Goal: Task Accomplishment & Management: Use online tool/utility

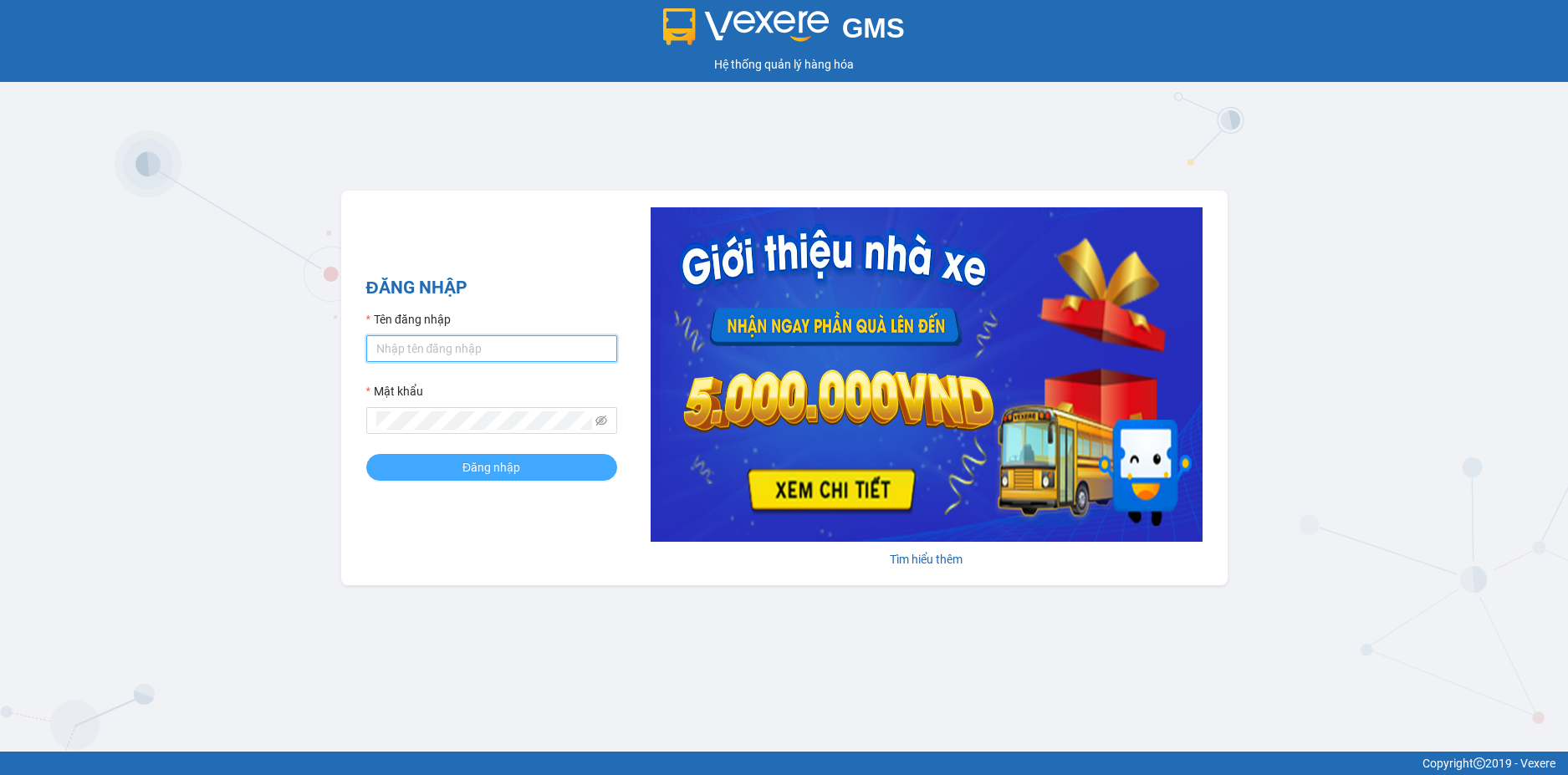
type input "loan.dinhnhan"
click at [586, 475] on button "Đăng nhập" at bounding box center [491, 467] width 250 height 26
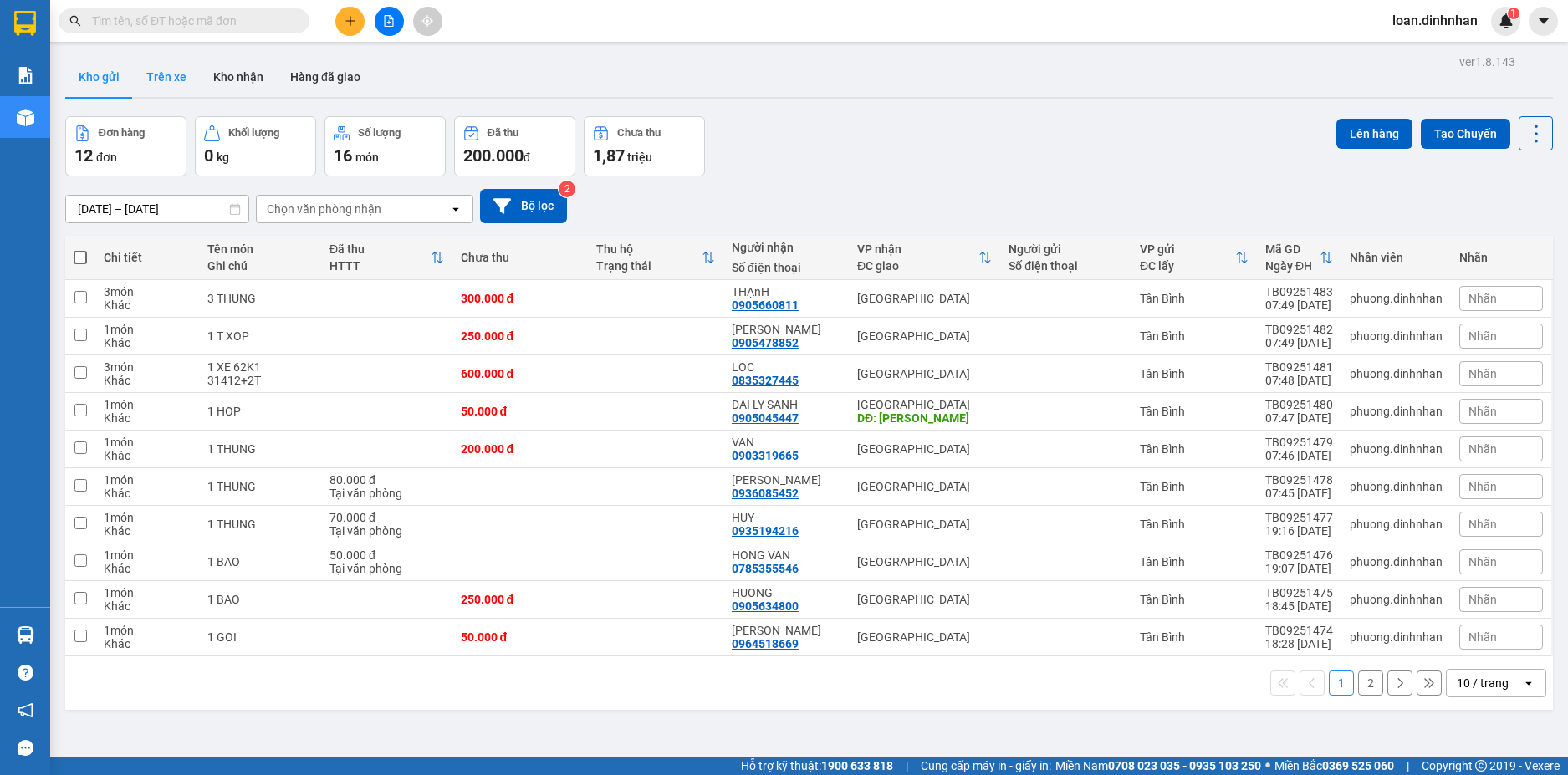
click at [155, 74] on button "Trên xe" at bounding box center [166, 76] width 67 height 40
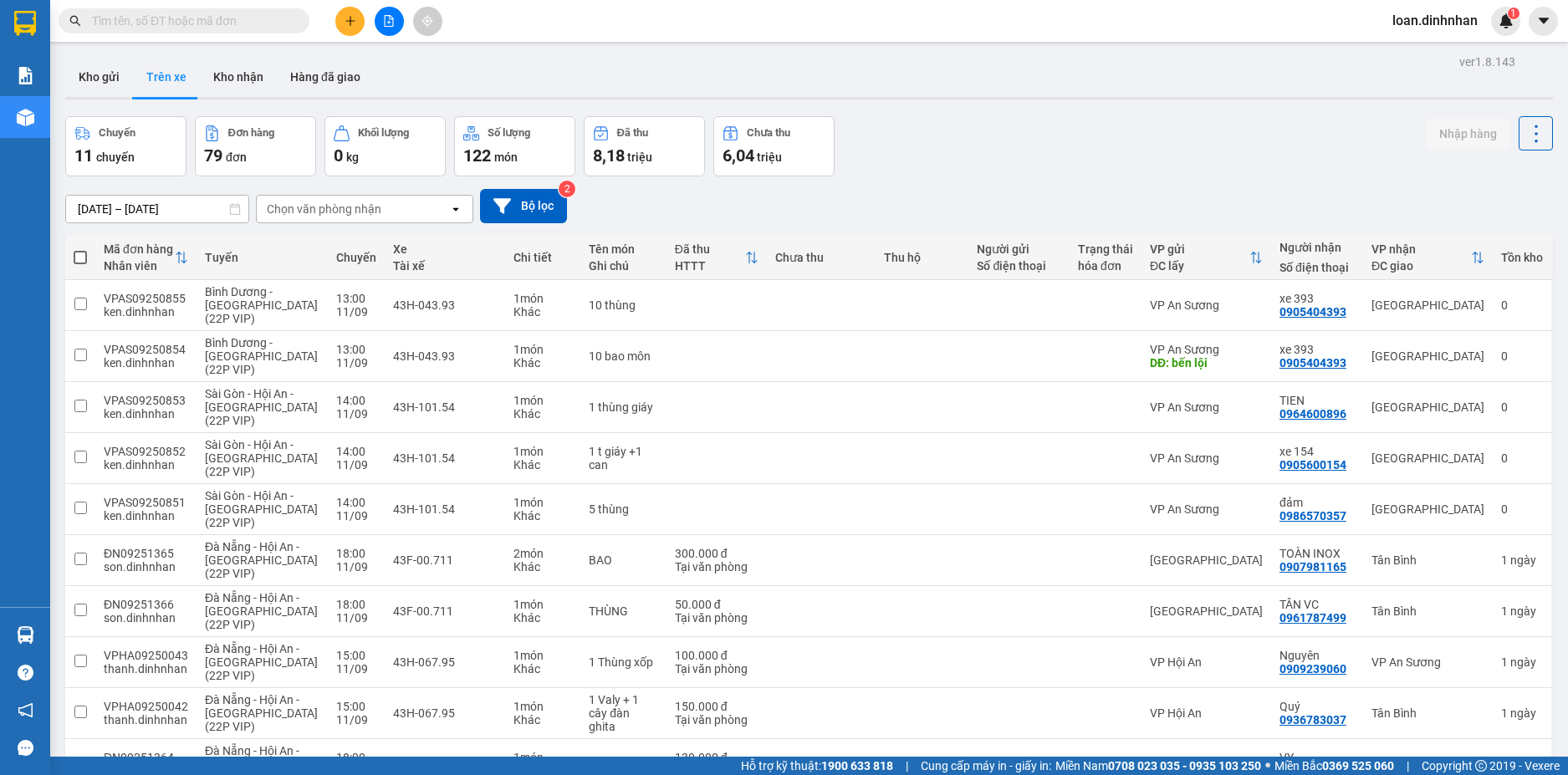
click at [368, 209] on div "Chọn văn phòng nhận" at bounding box center [325, 209] width 115 height 17
drag, startPoint x: 351, startPoint y: 241, endPoint x: 470, endPoint y: 237, distance: 119.1
click at [353, 243] on div "Tân Bình" at bounding box center [364, 244] width 217 height 30
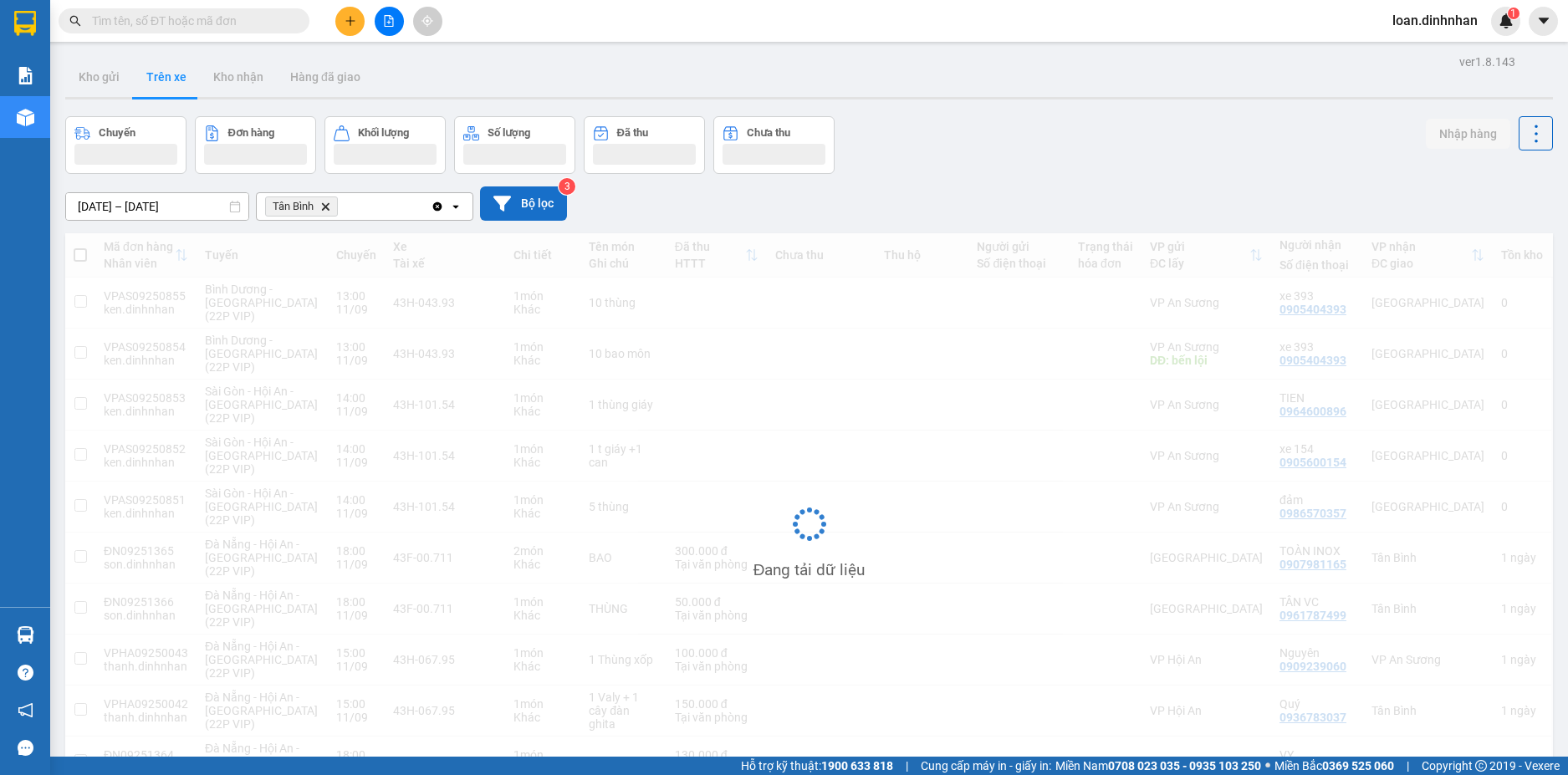
click at [544, 189] on button "Bộ lọc" at bounding box center [523, 203] width 87 height 34
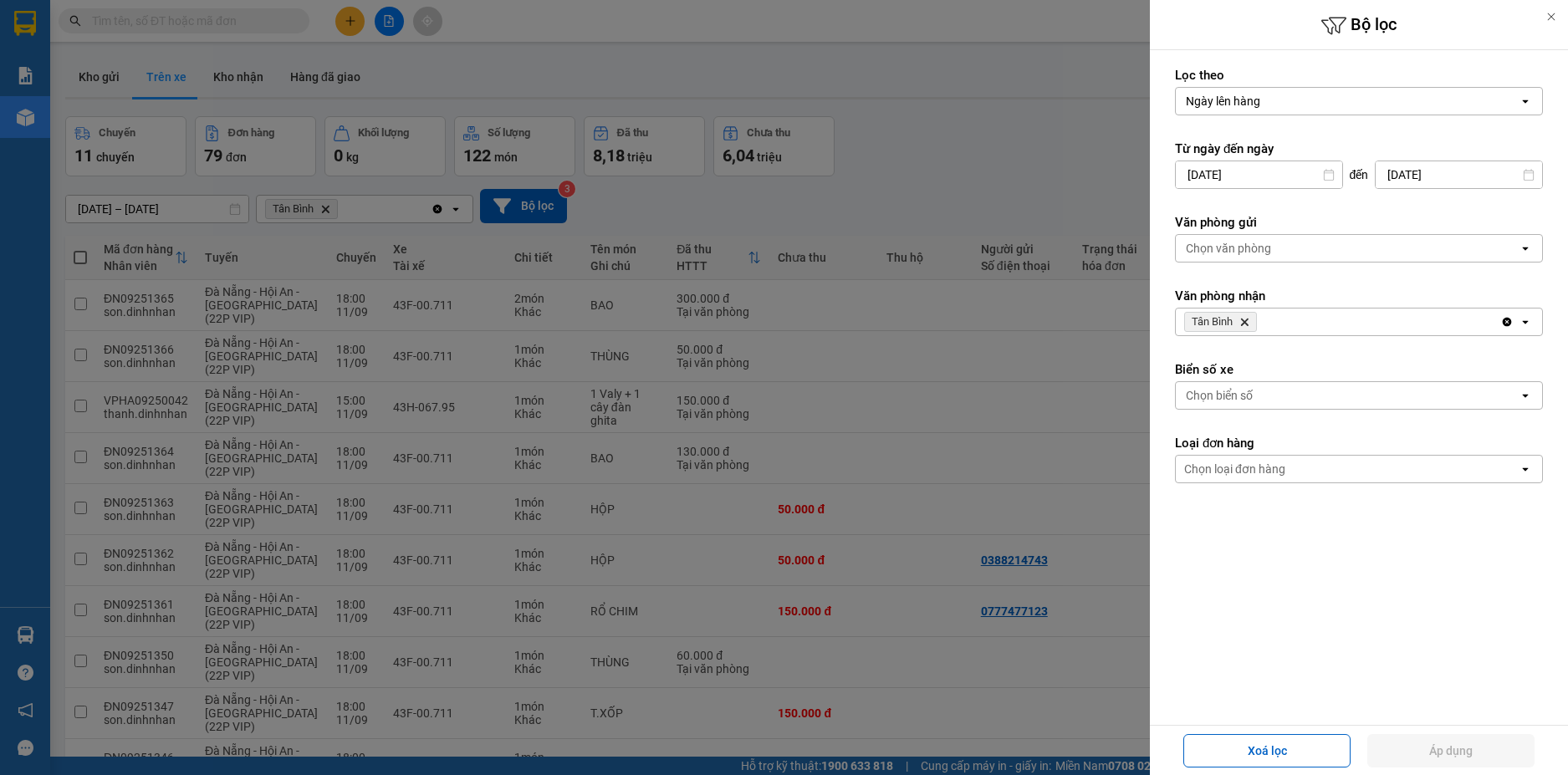
click at [907, 168] on div at bounding box center [784, 387] width 1568 height 775
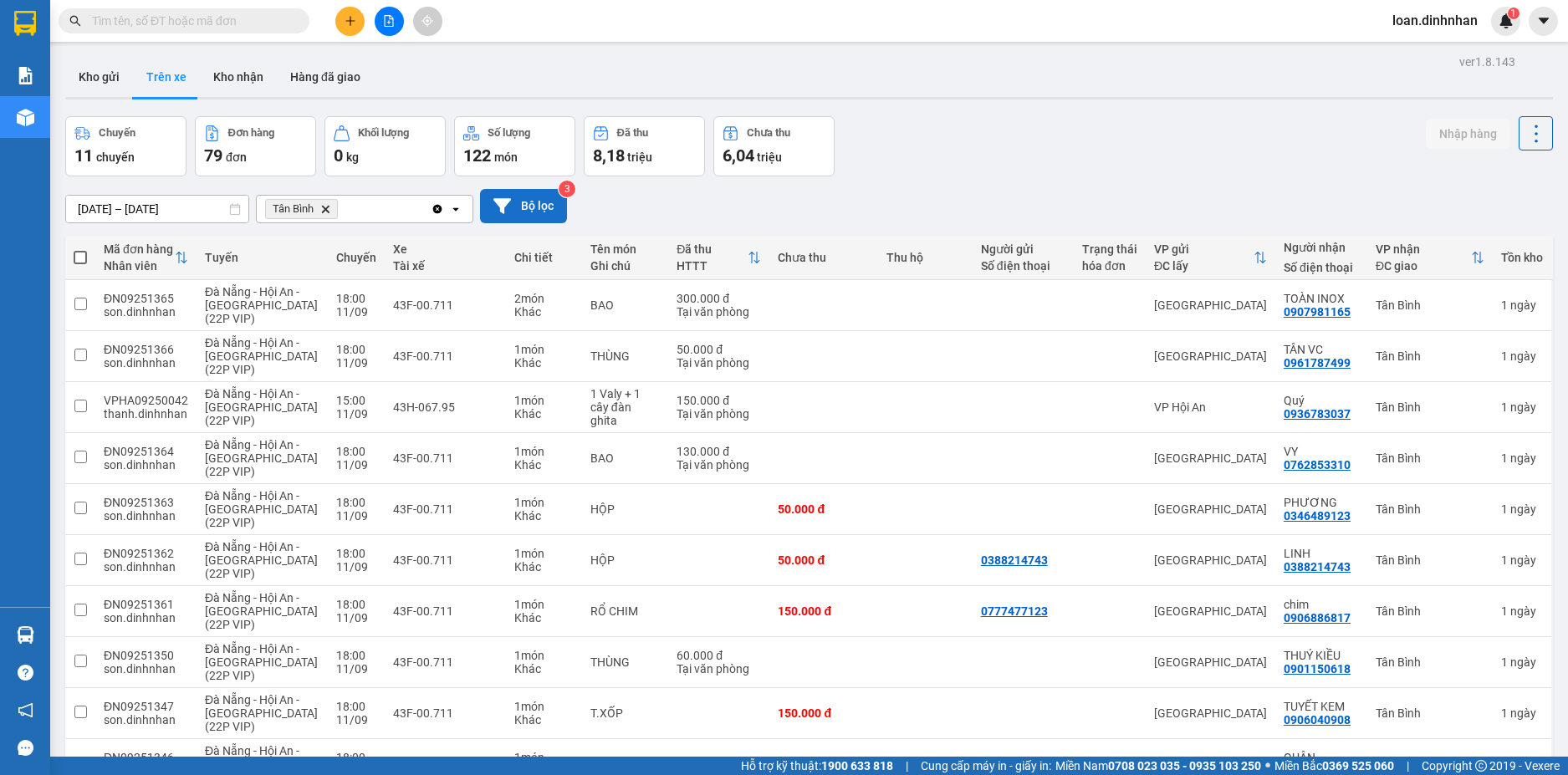
click at [533, 212] on button "Bộ lọc" at bounding box center [523, 206] width 87 height 34
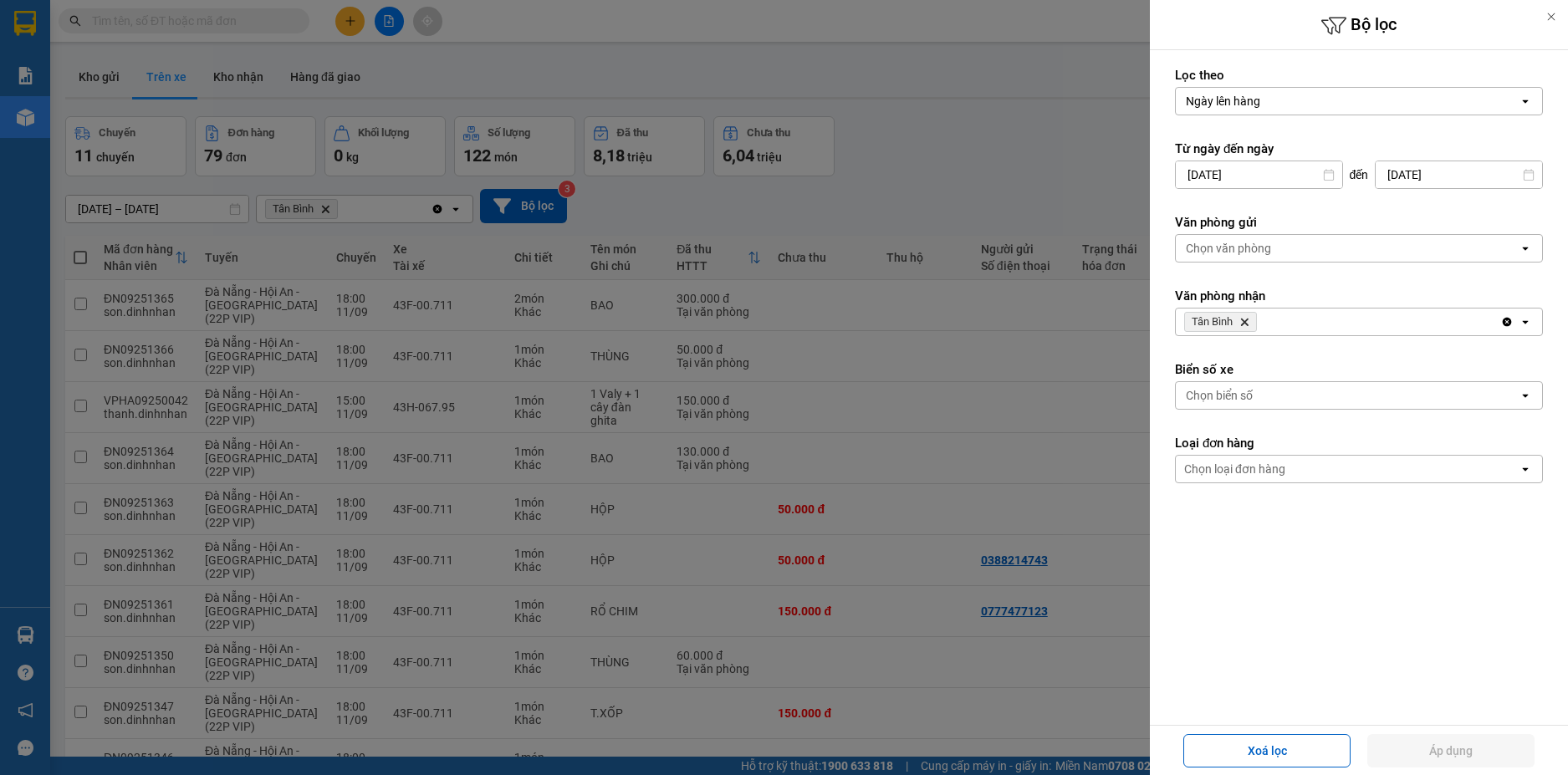
click at [861, 207] on div at bounding box center [784, 387] width 1568 height 775
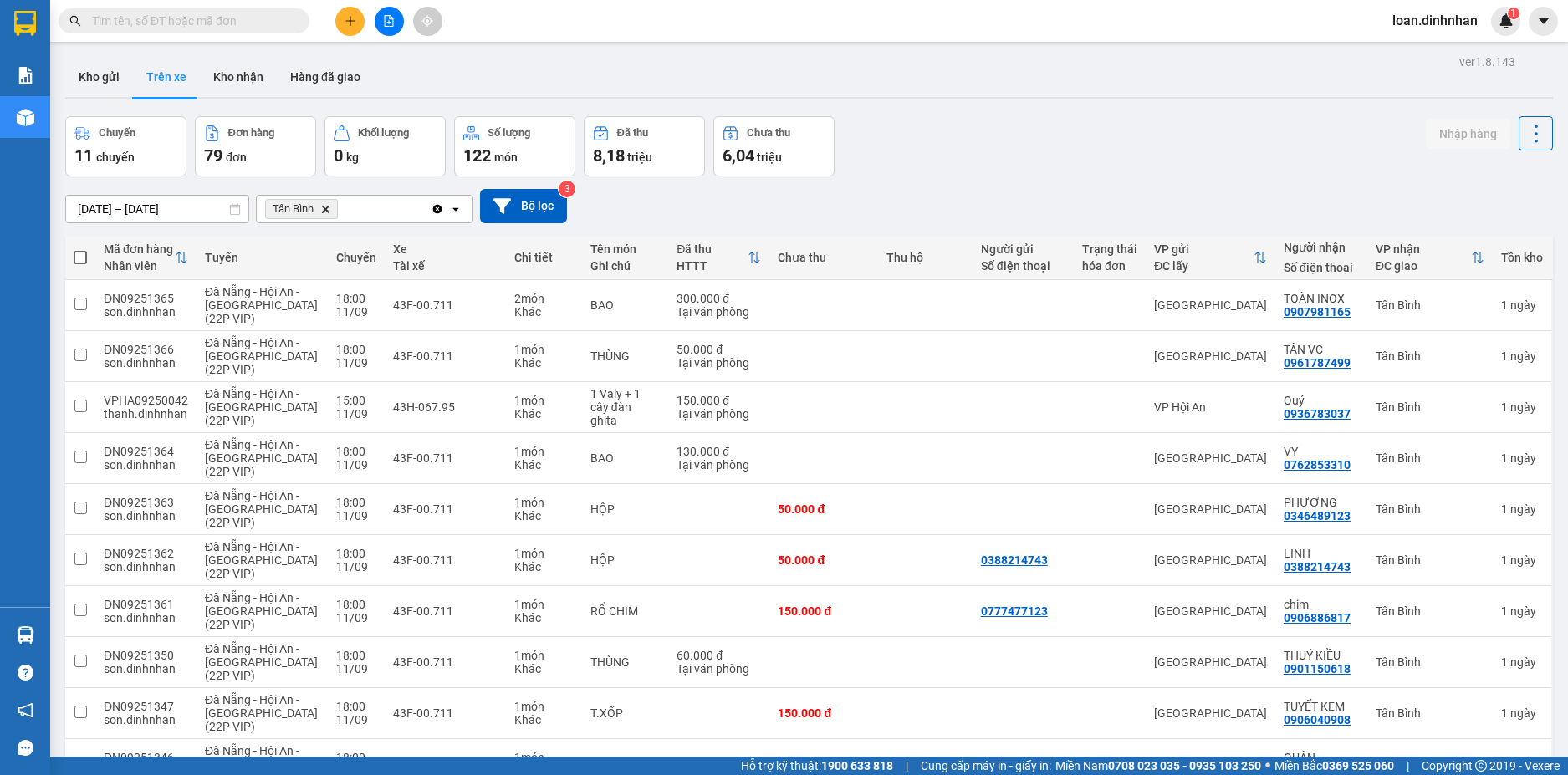
click at [78, 253] on span at bounding box center [81, 257] width 14 height 14
click at [80, 250] on input "checkbox" at bounding box center [80, 250] width 0 height 0
checkbox input "true"
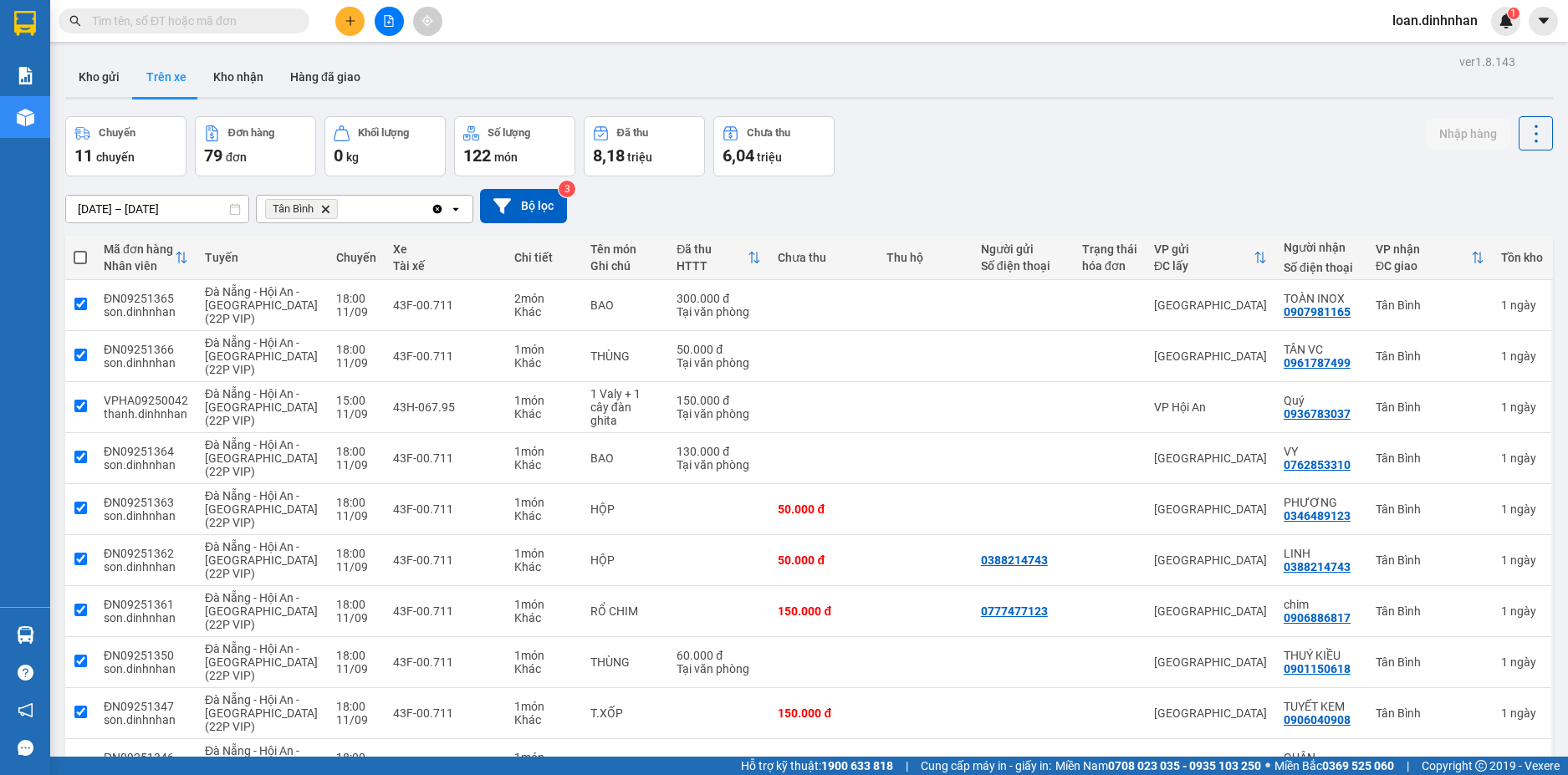
checkbox input "true"
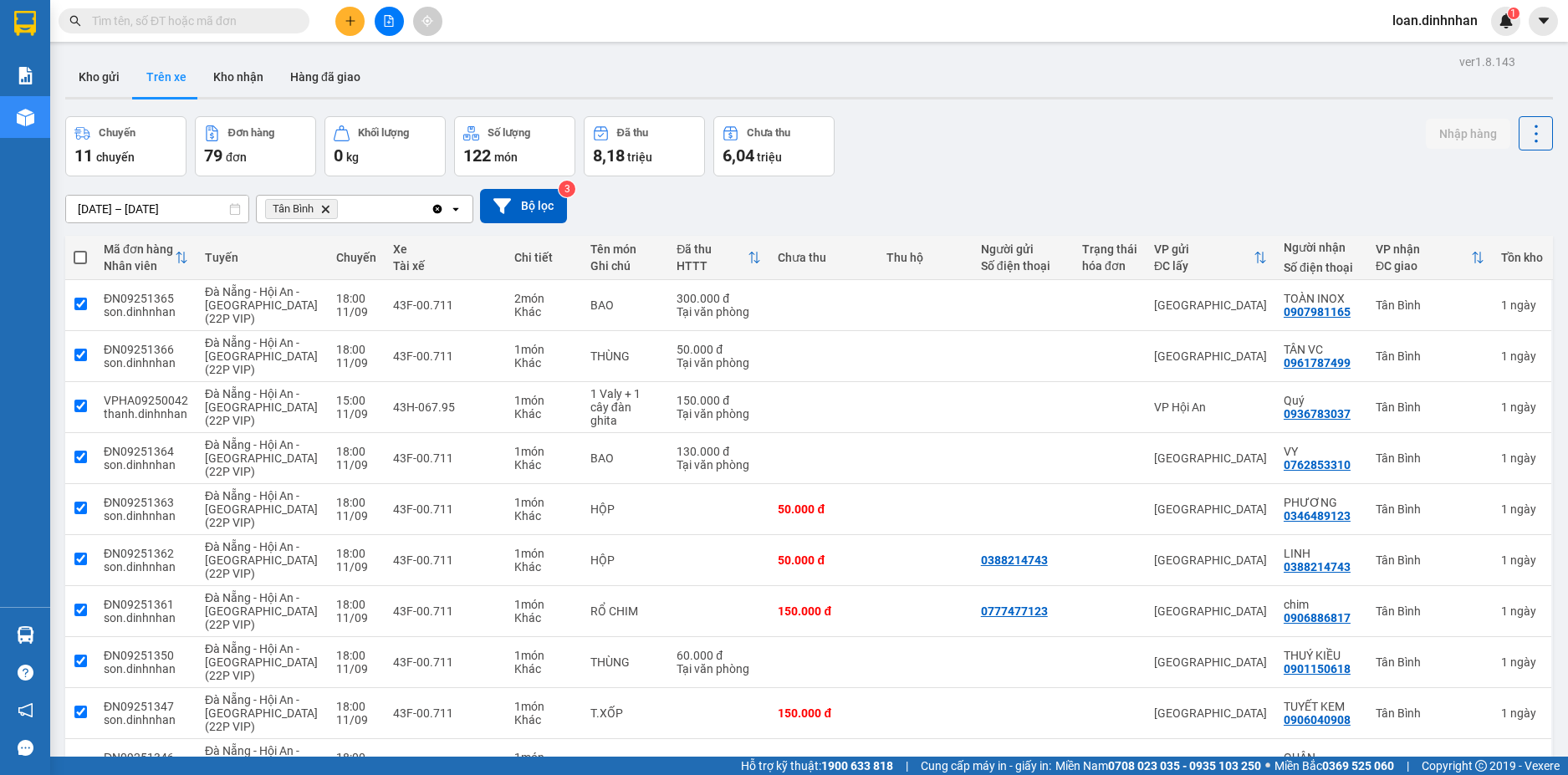
checkbox input "true"
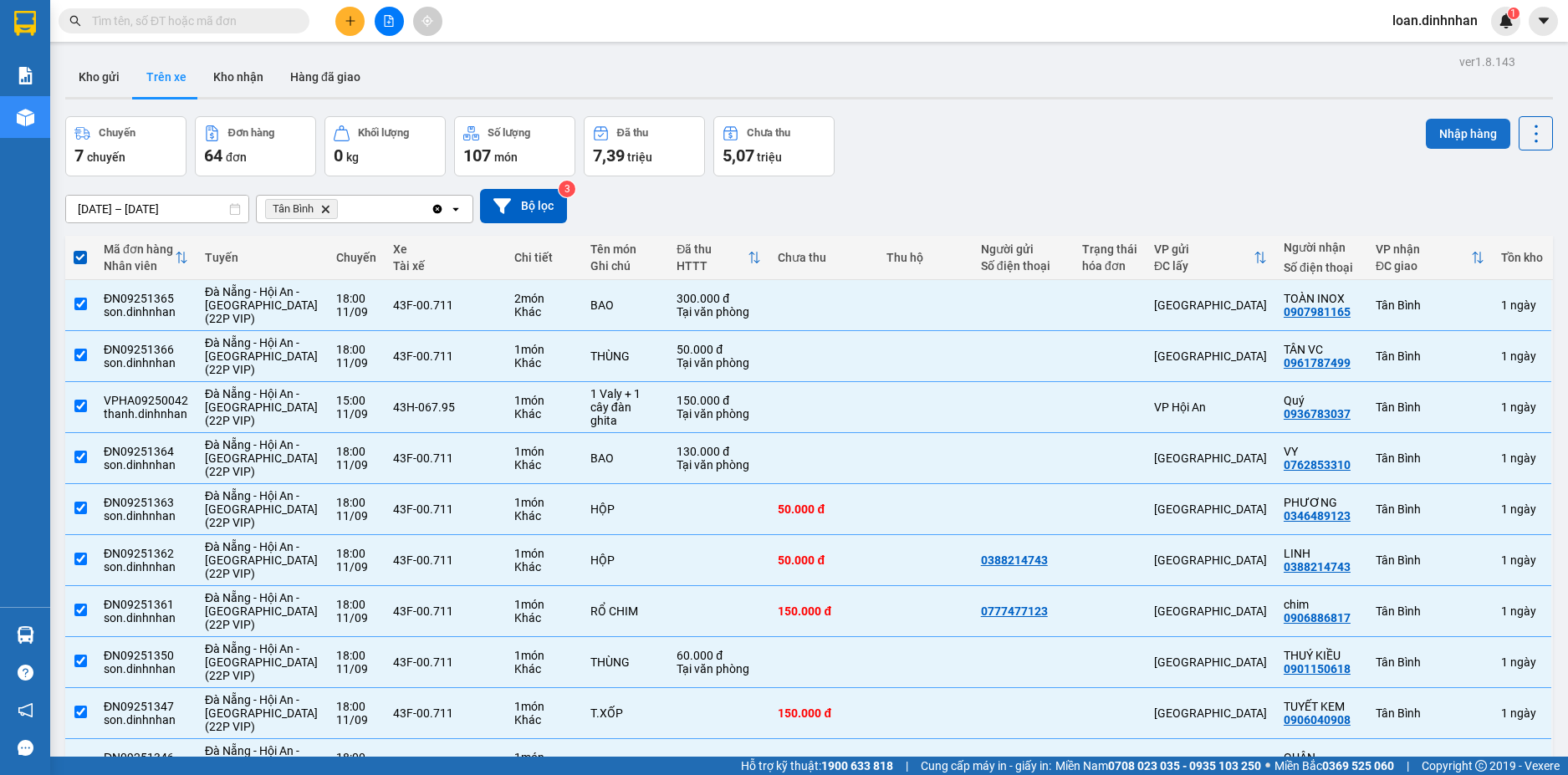
click at [1469, 138] on button "Nhập hàng" at bounding box center [1468, 134] width 85 height 30
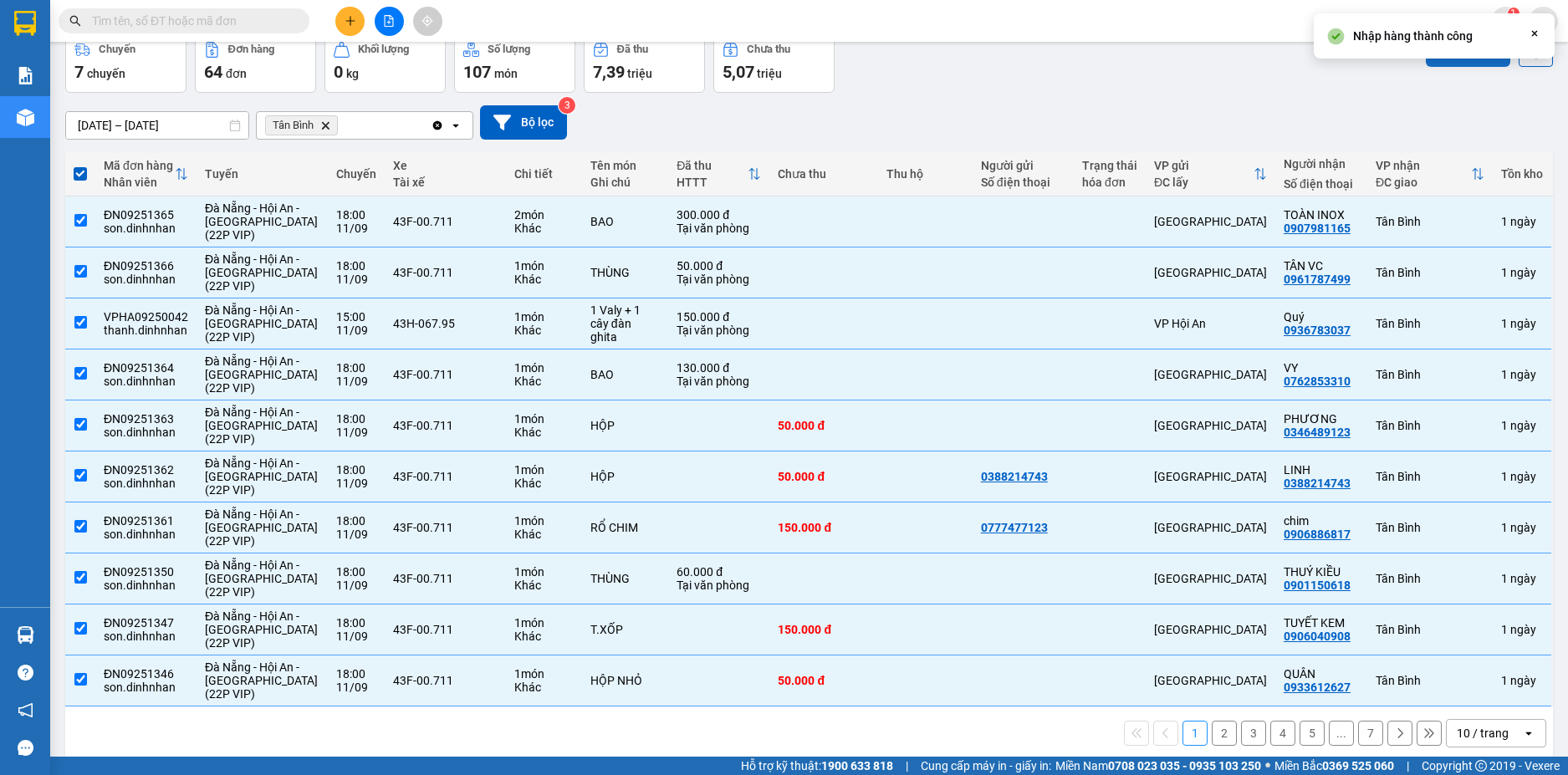
scroll to position [102, 0]
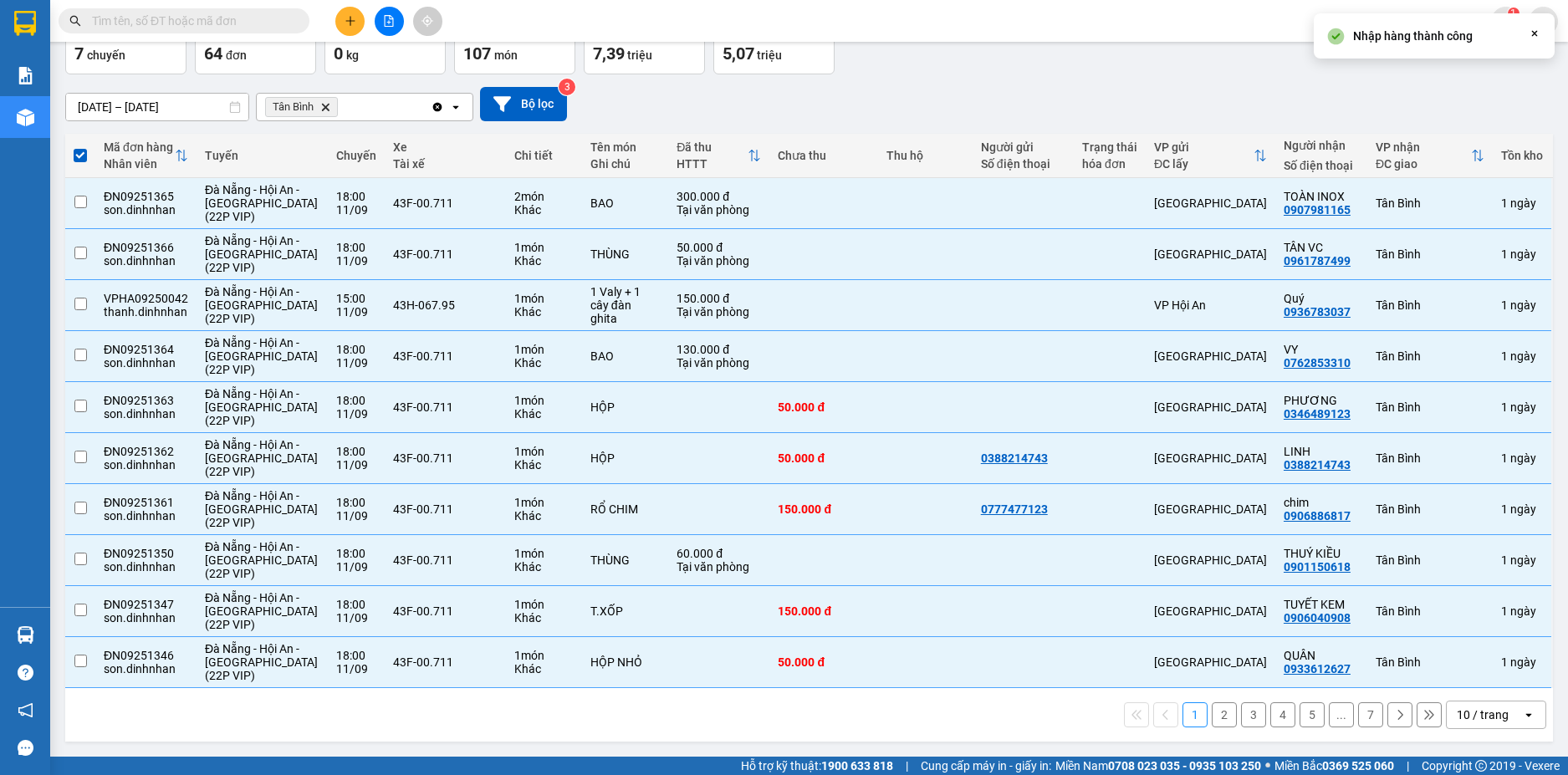
checkbox input "false"
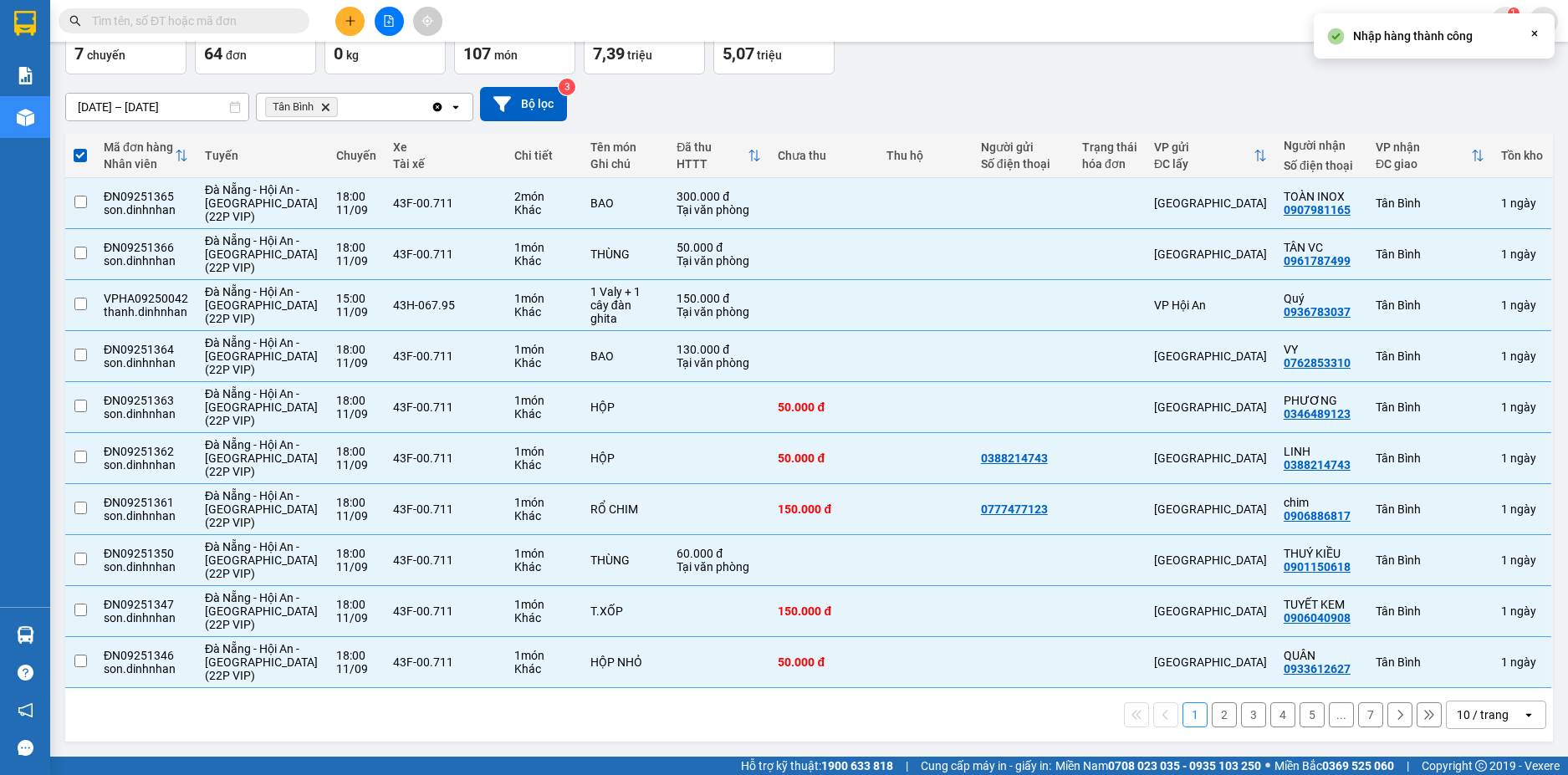
checkbox input "false"
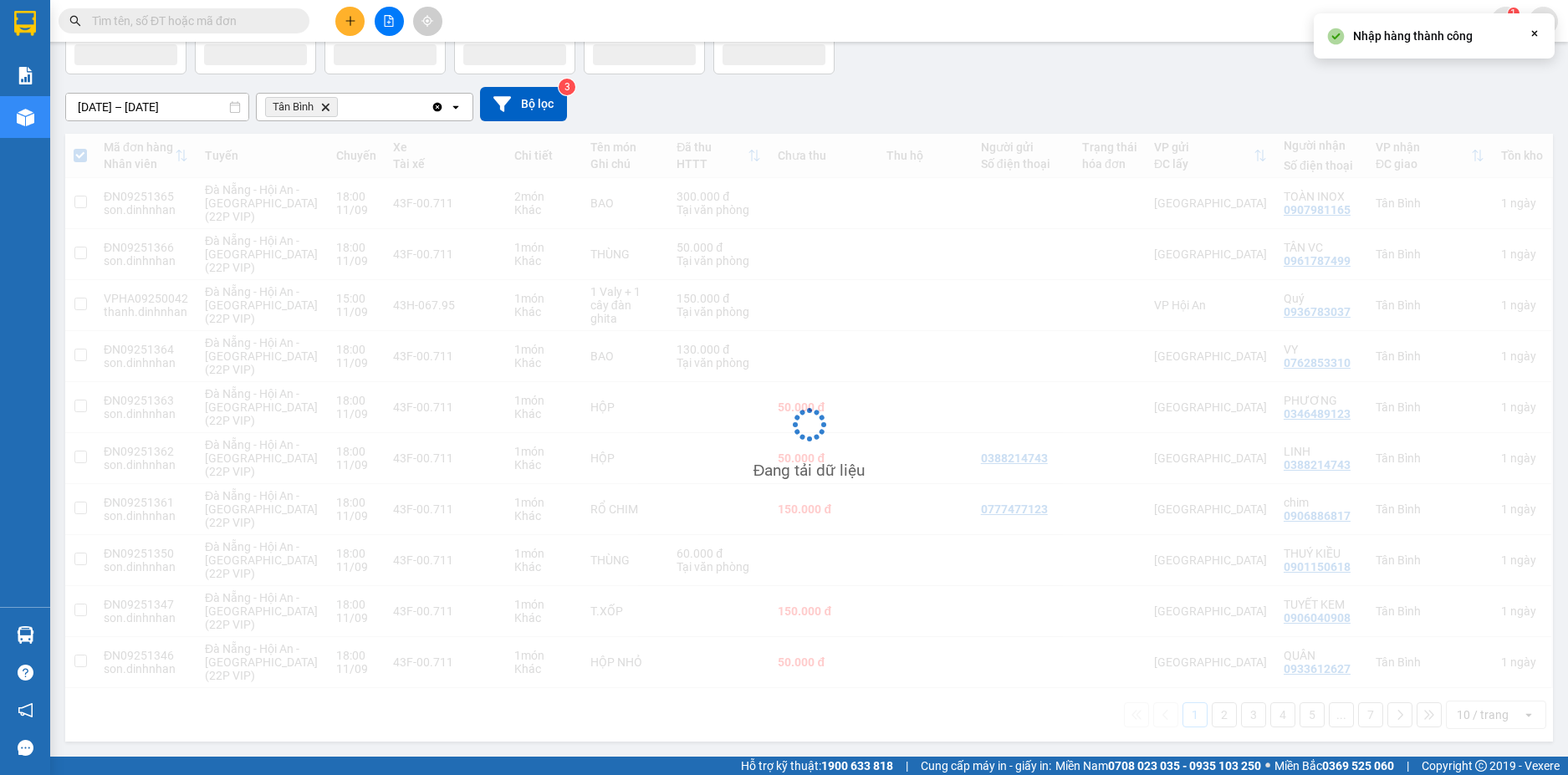
scroll to position [0, 0]
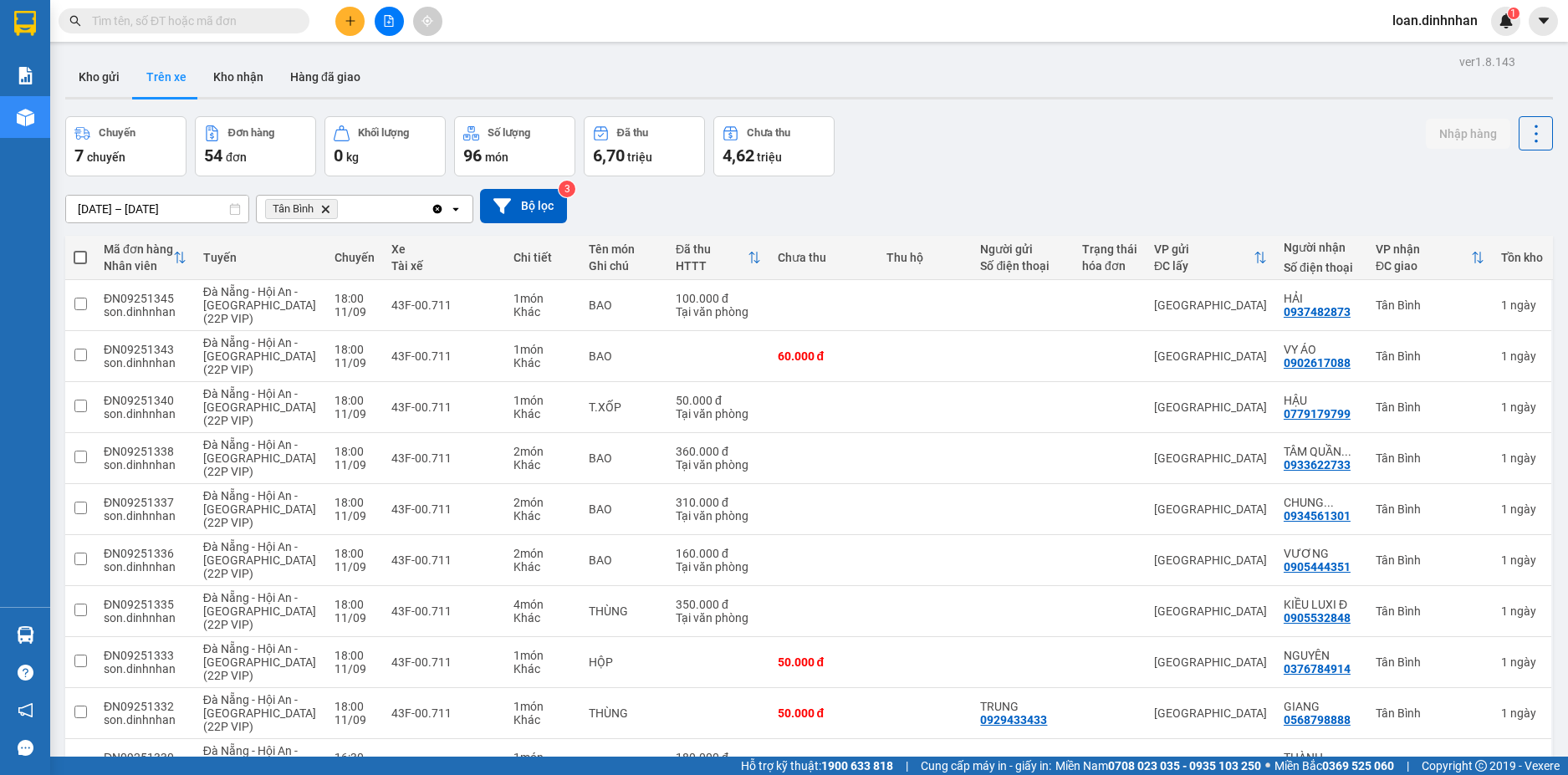
click at [77, 256] on span at bounding box center [81, 257] width 14 height 14
click at [80, 250] on input "checkbox" at bounding box center [80, 250] width 0 height 0
checkbox input "true"
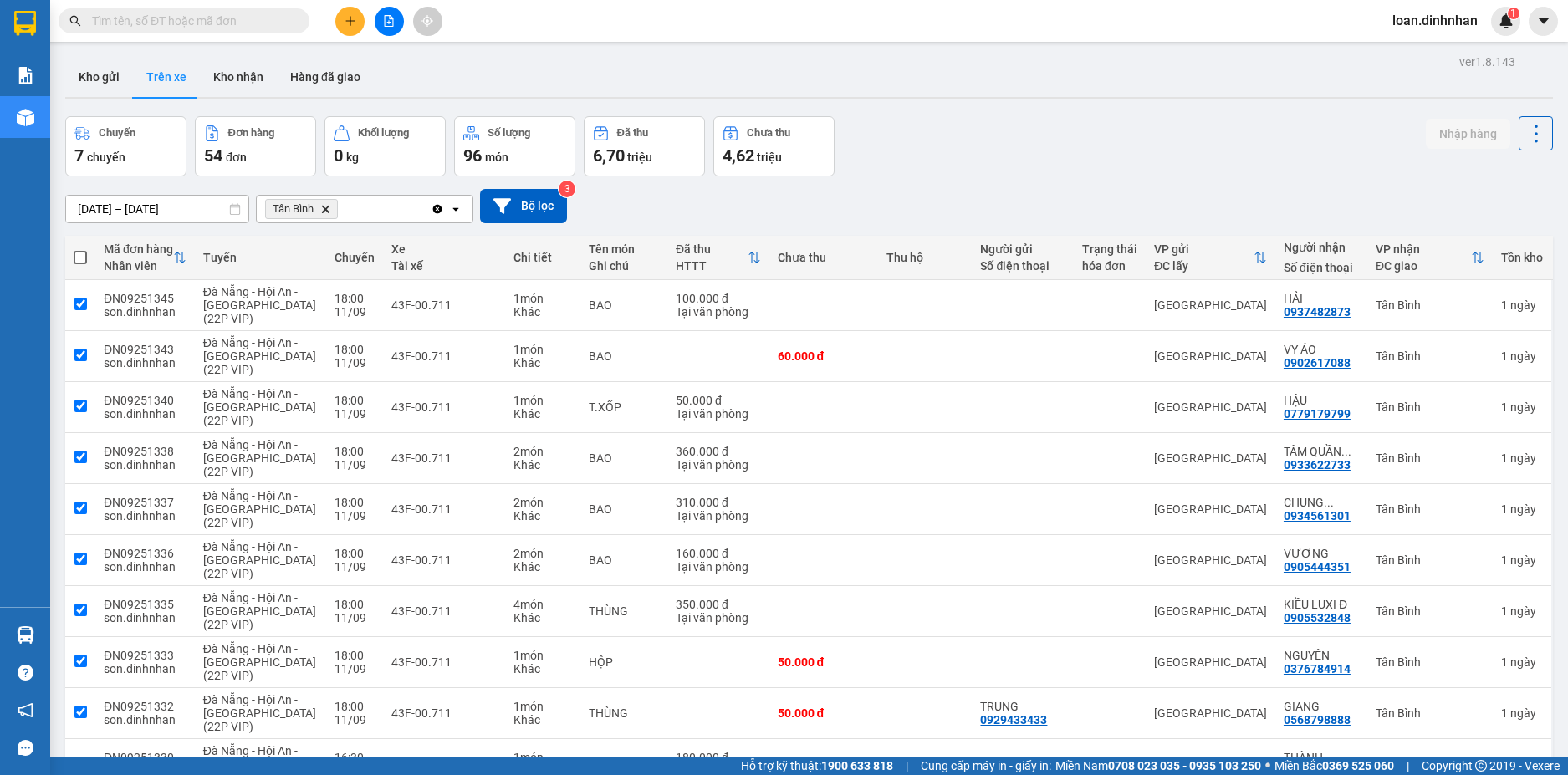
checkbox input "true"
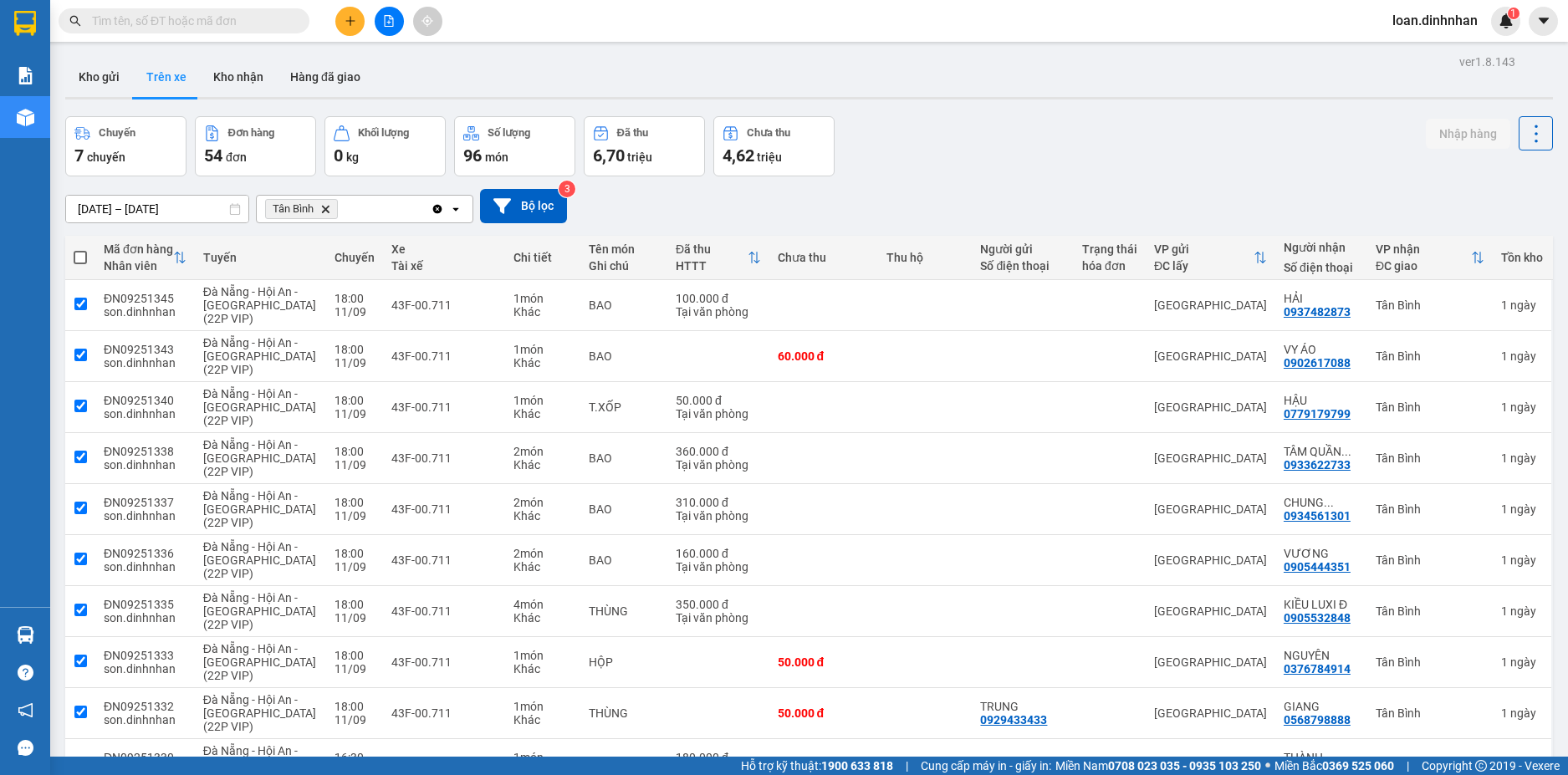
checkbox input "true"
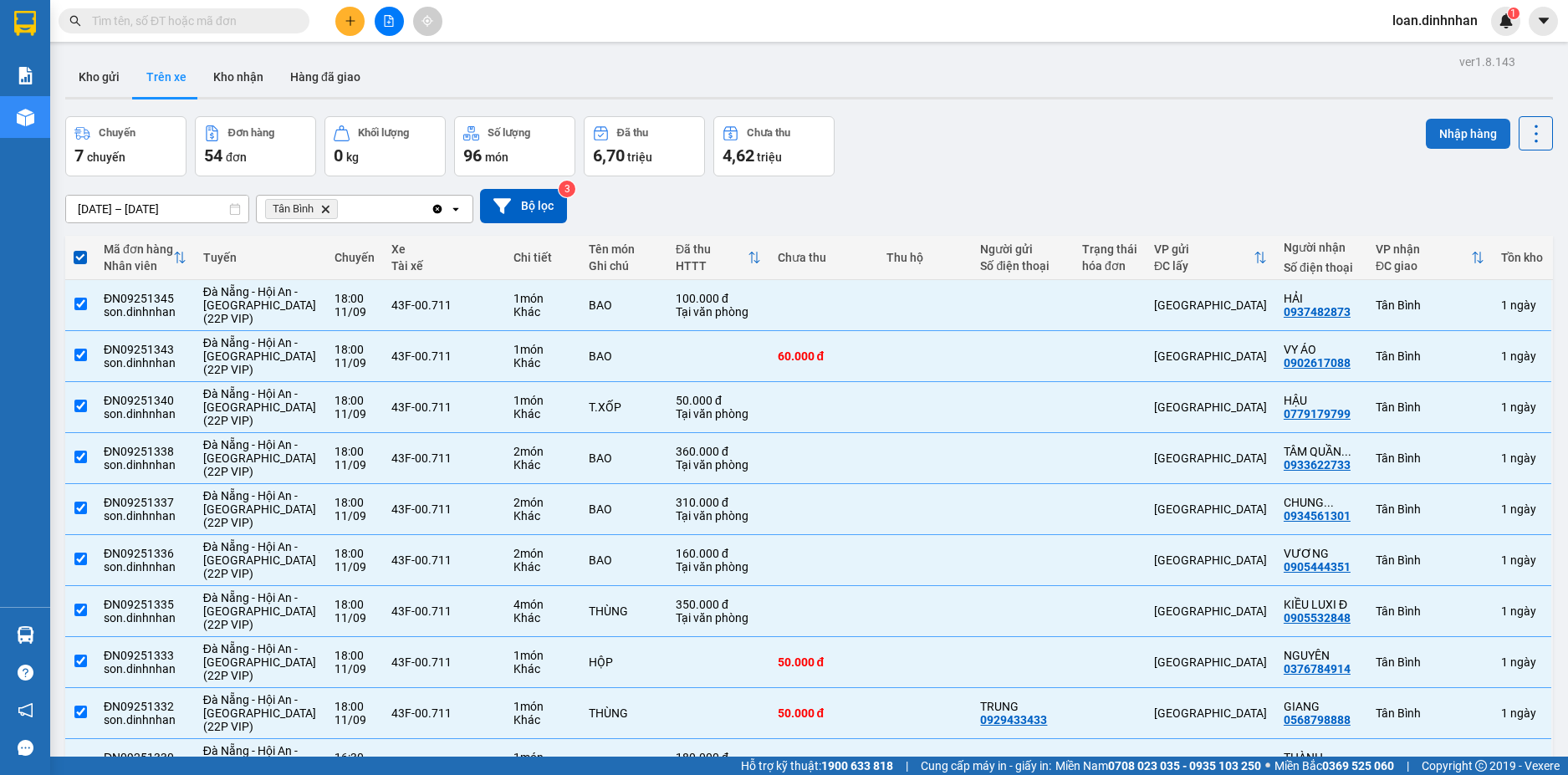
click at [1434, 128] on button "Nhập hàng" at bounding box center [1468, 134] width 85 height 30
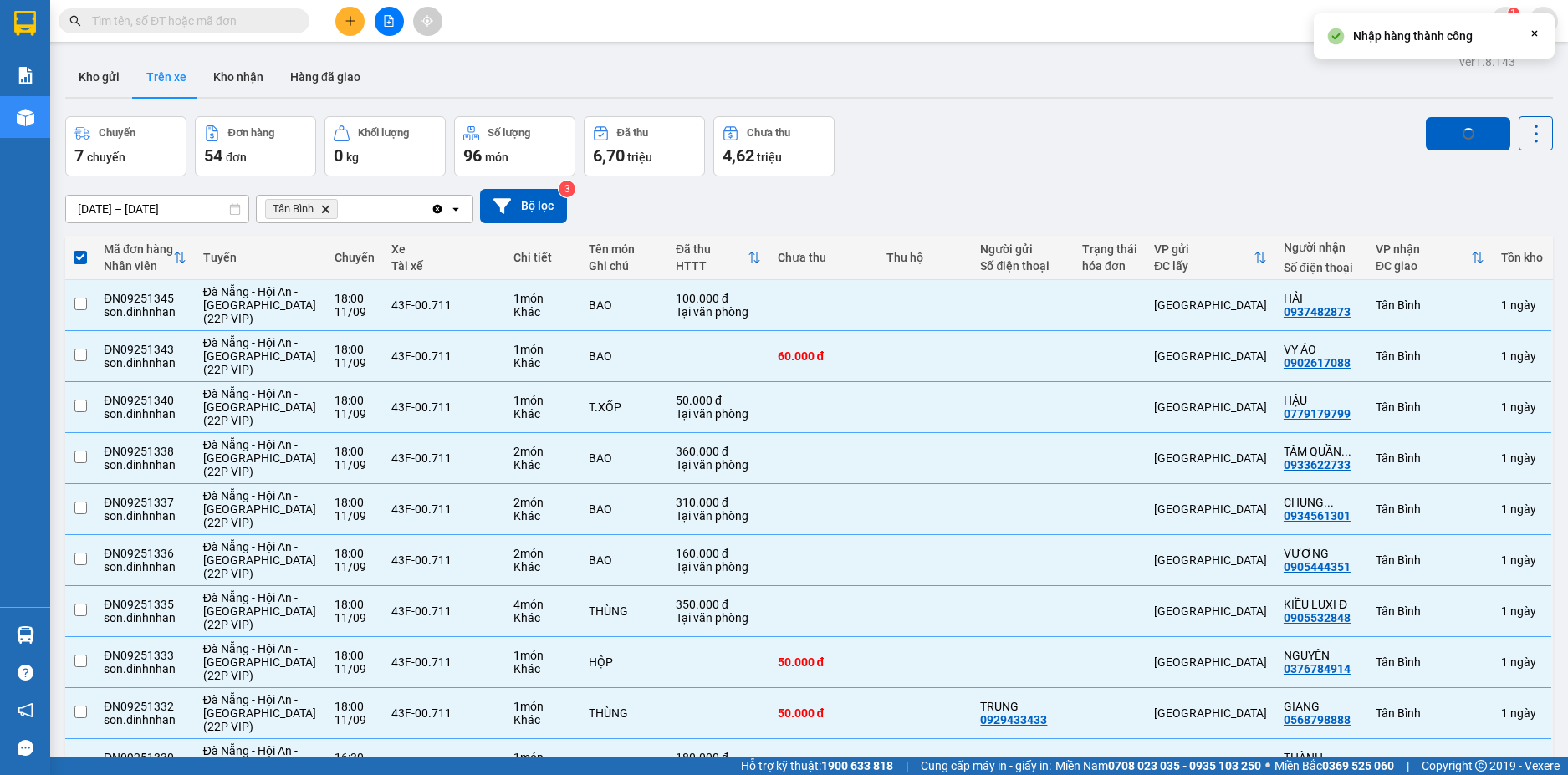
checkbox input "false"
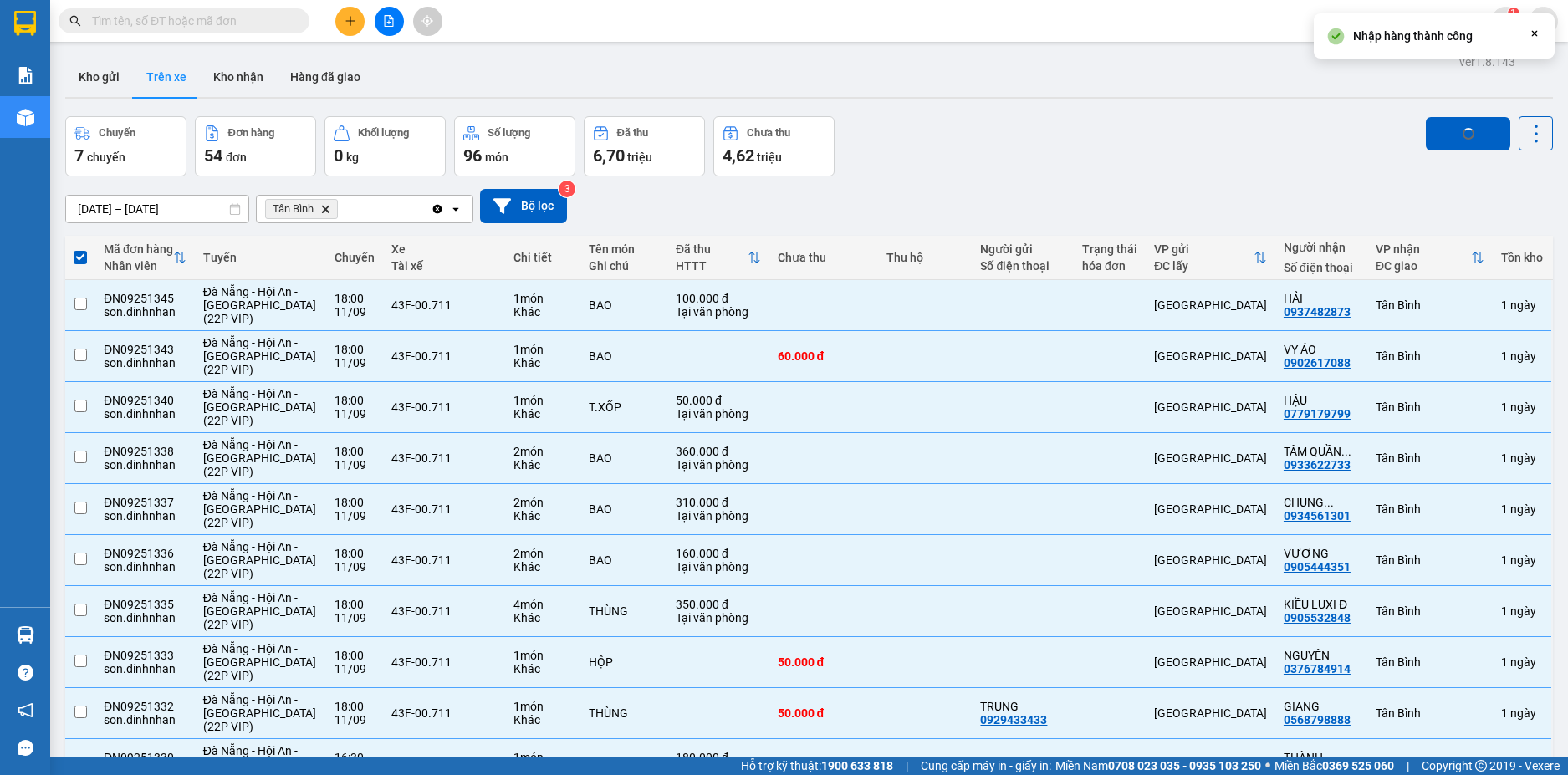
checkbox input "false"
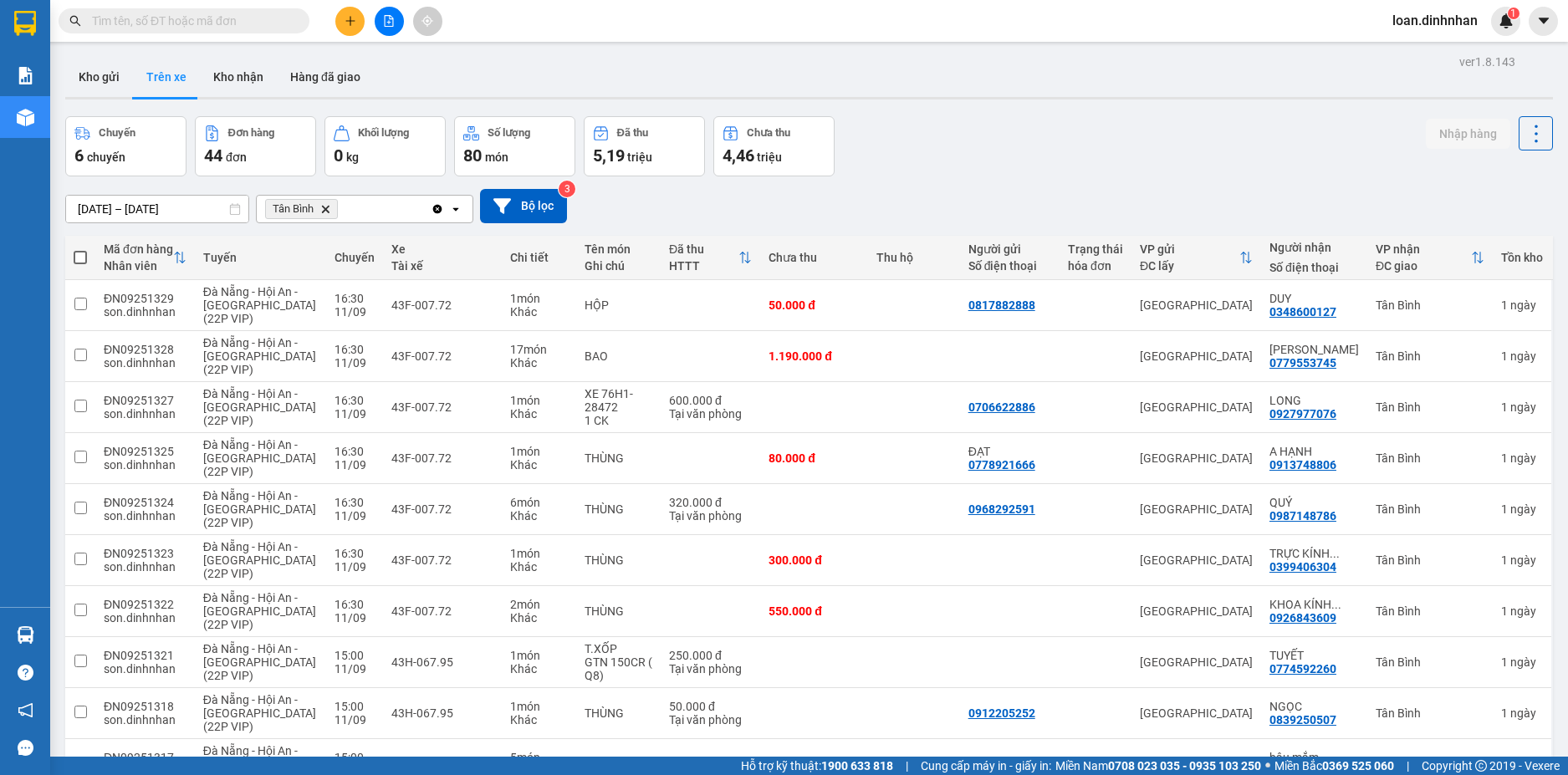
click at [85, 257] on span at bounding box center [81, 257] width 14 height 14
click at [80, 250] on input "checkbox" at bounding box center [80, 250] width 0 height 0
checkbox input "true"
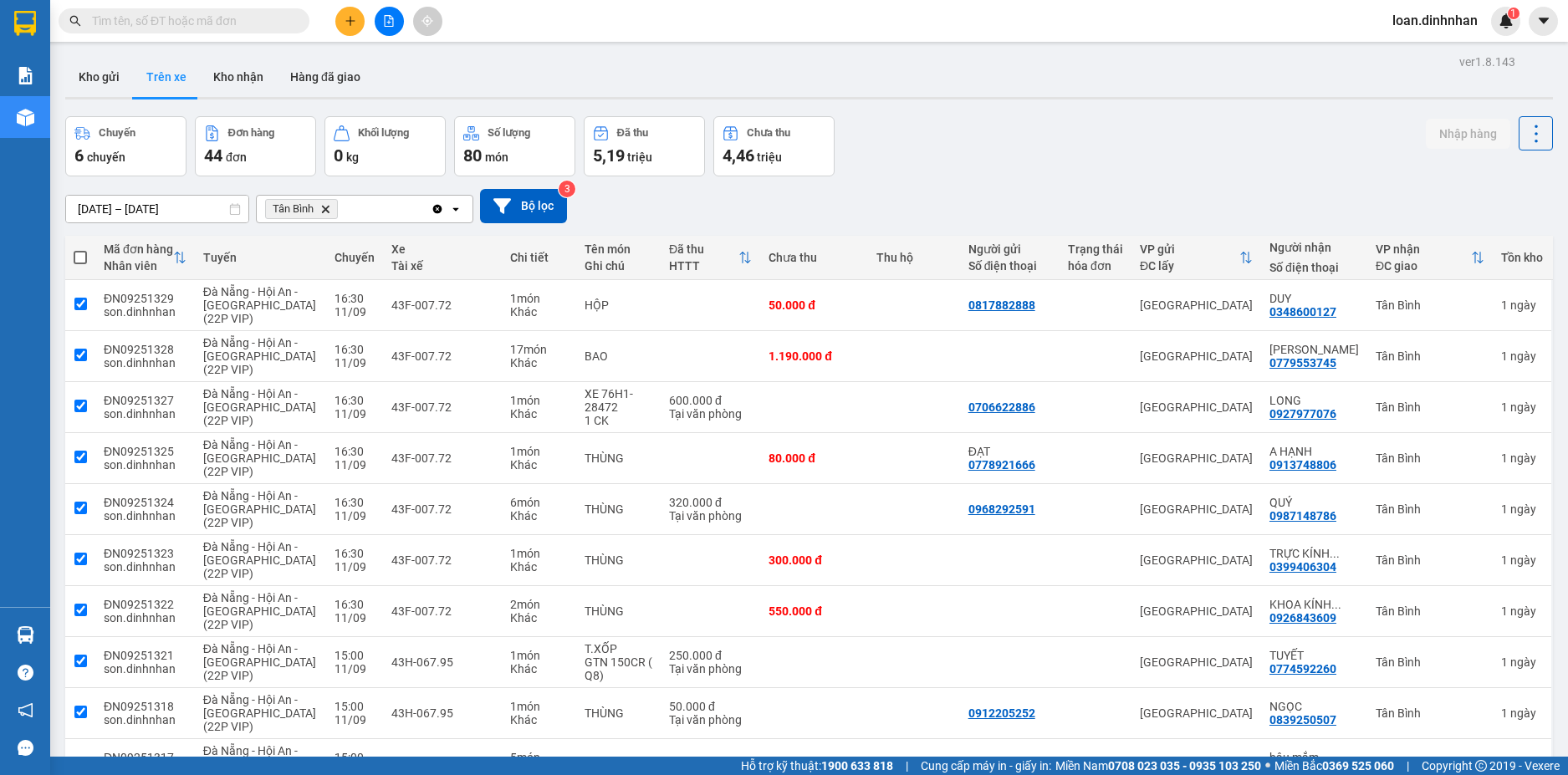
checkbox input "true"
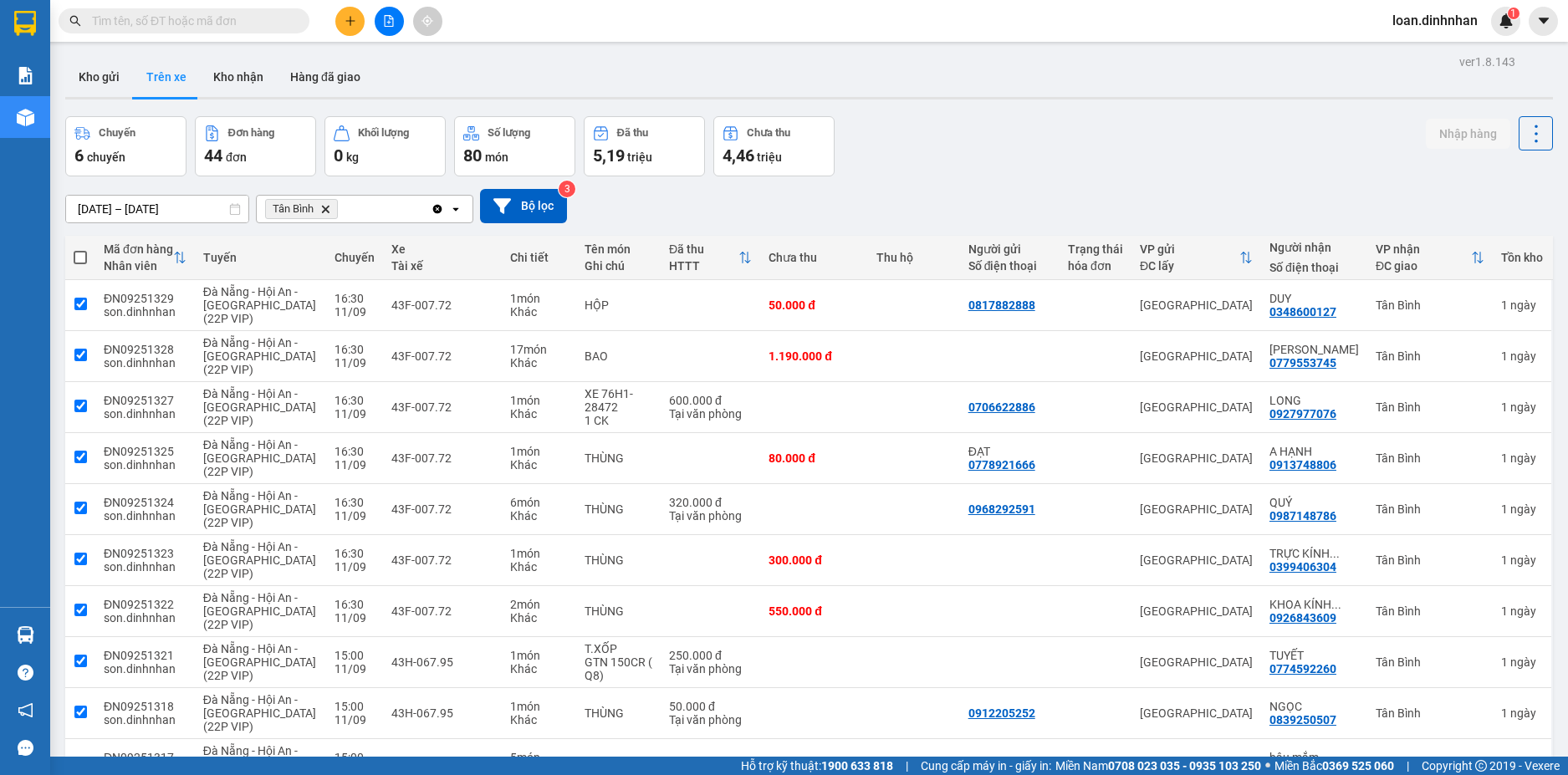
checkbox input "true"
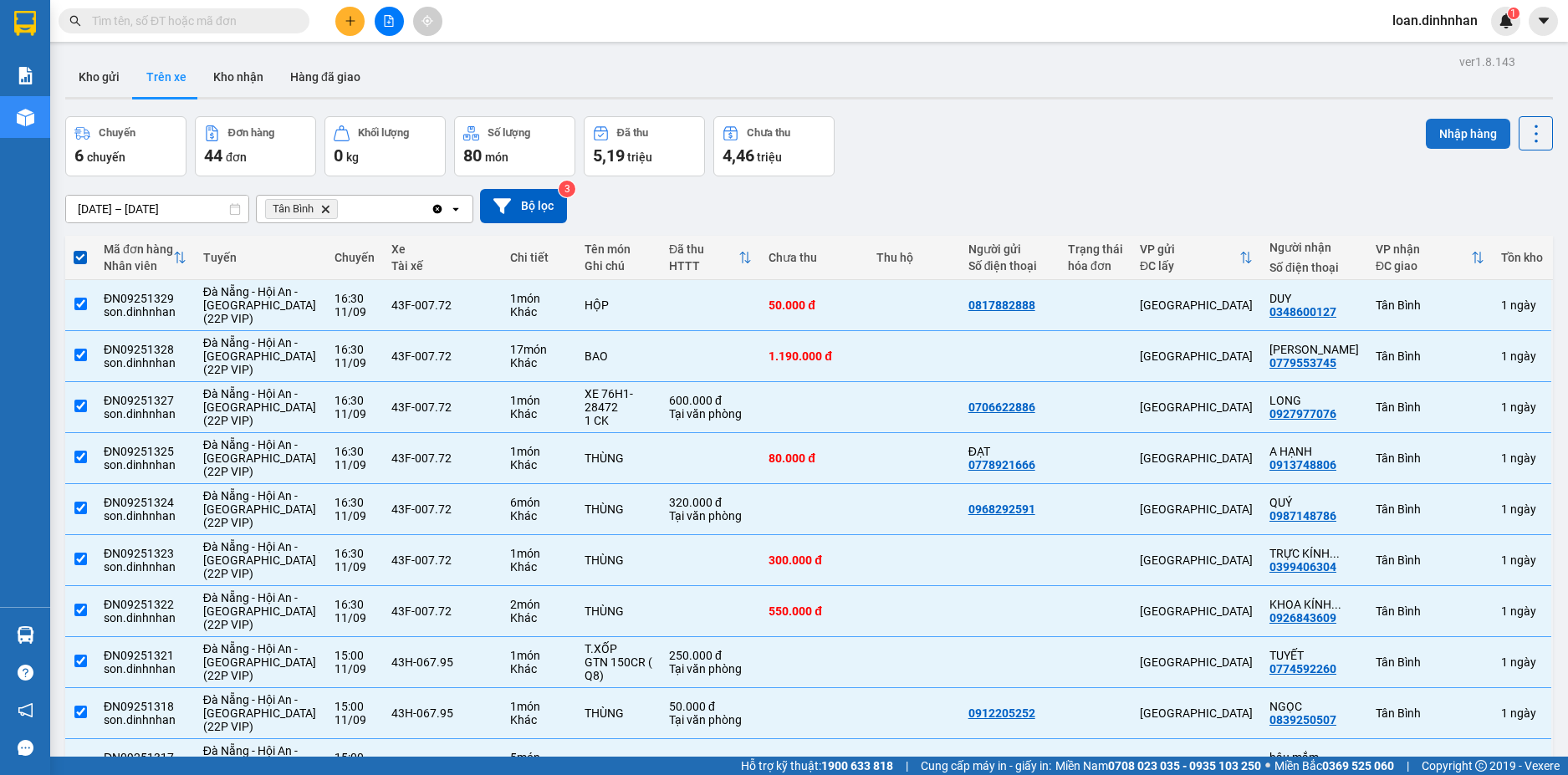
click at [1447, 128] on button "Nhập hàng" at bounding box center [1468, 134] width 85 height 30
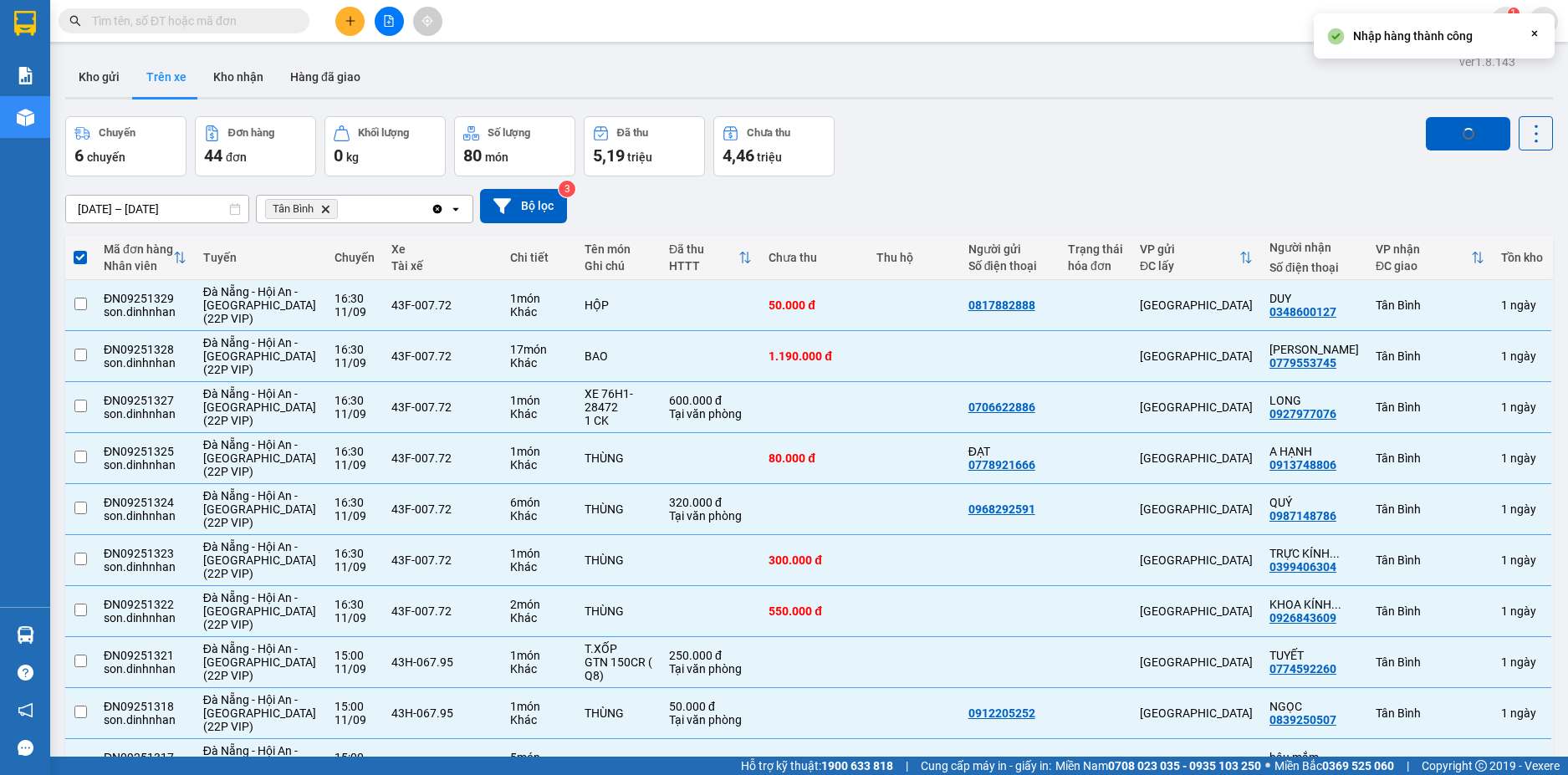
checkbox input "false"
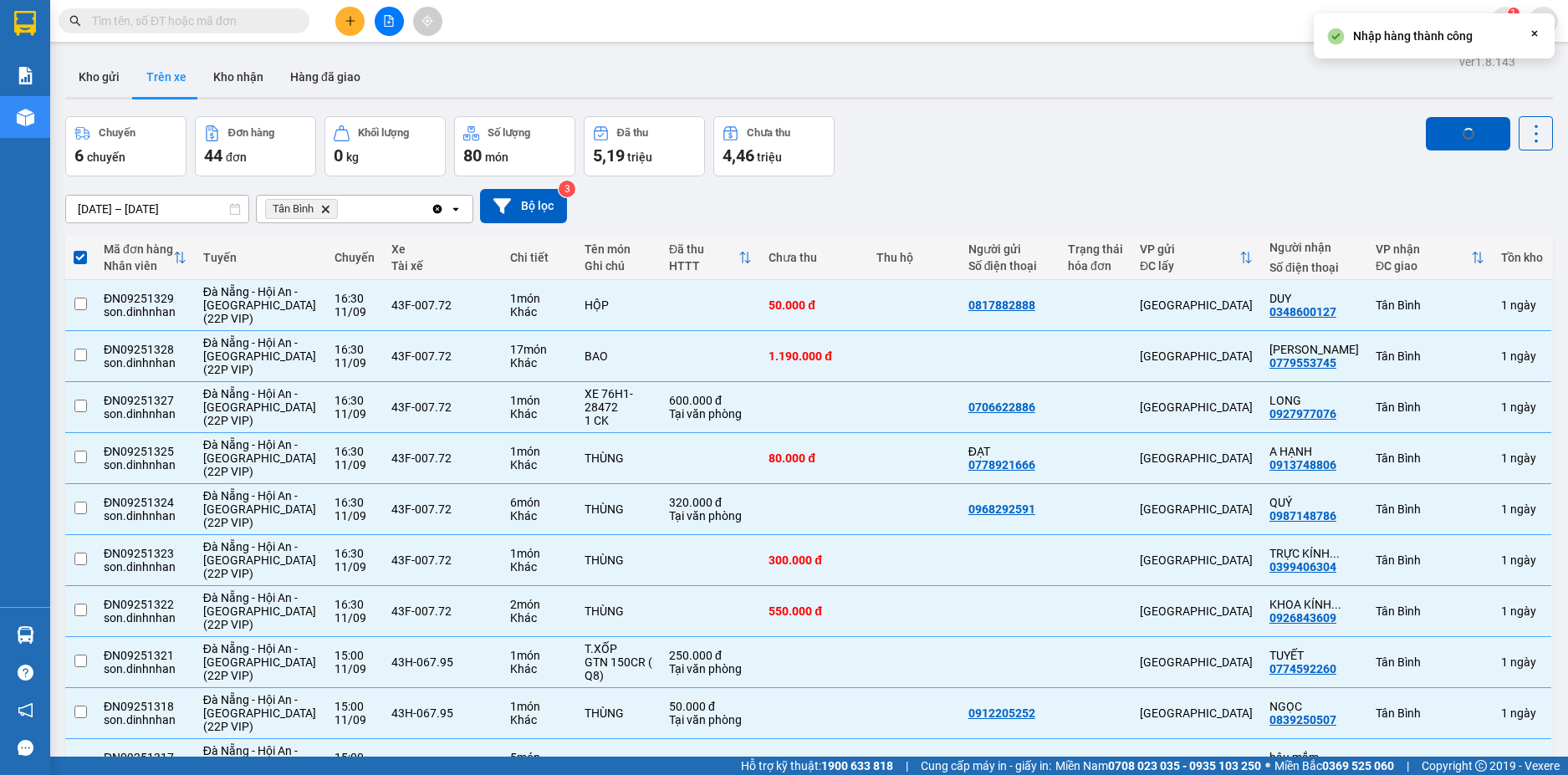
checkbox input "false"
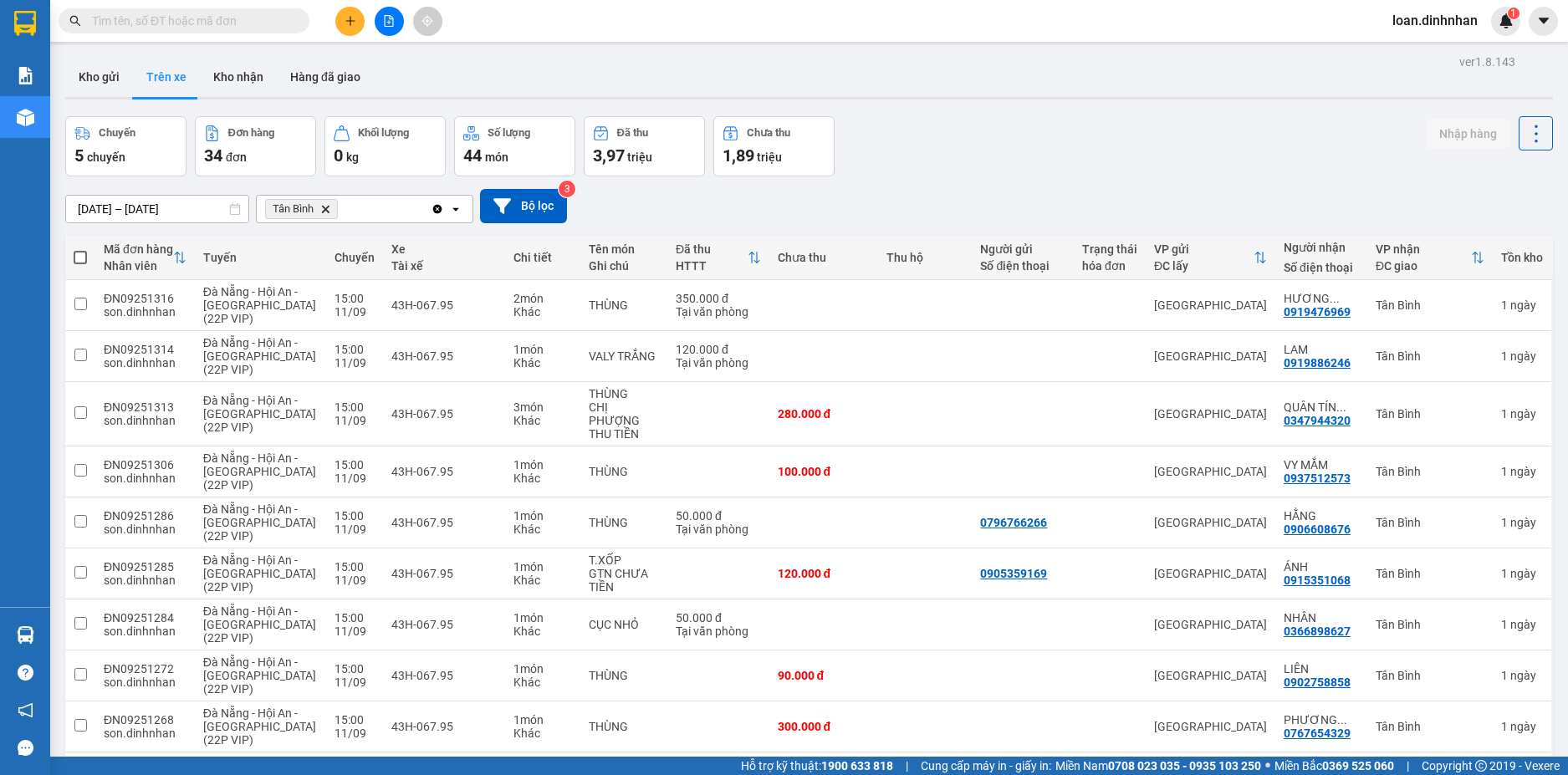
click at [82, 258] on span at bounding box center [81, 257] width 14 height 14
click at [80, 250] on input "checkbox" at bounding box center [80, 250] width 0 height 0
checkbox input "true"
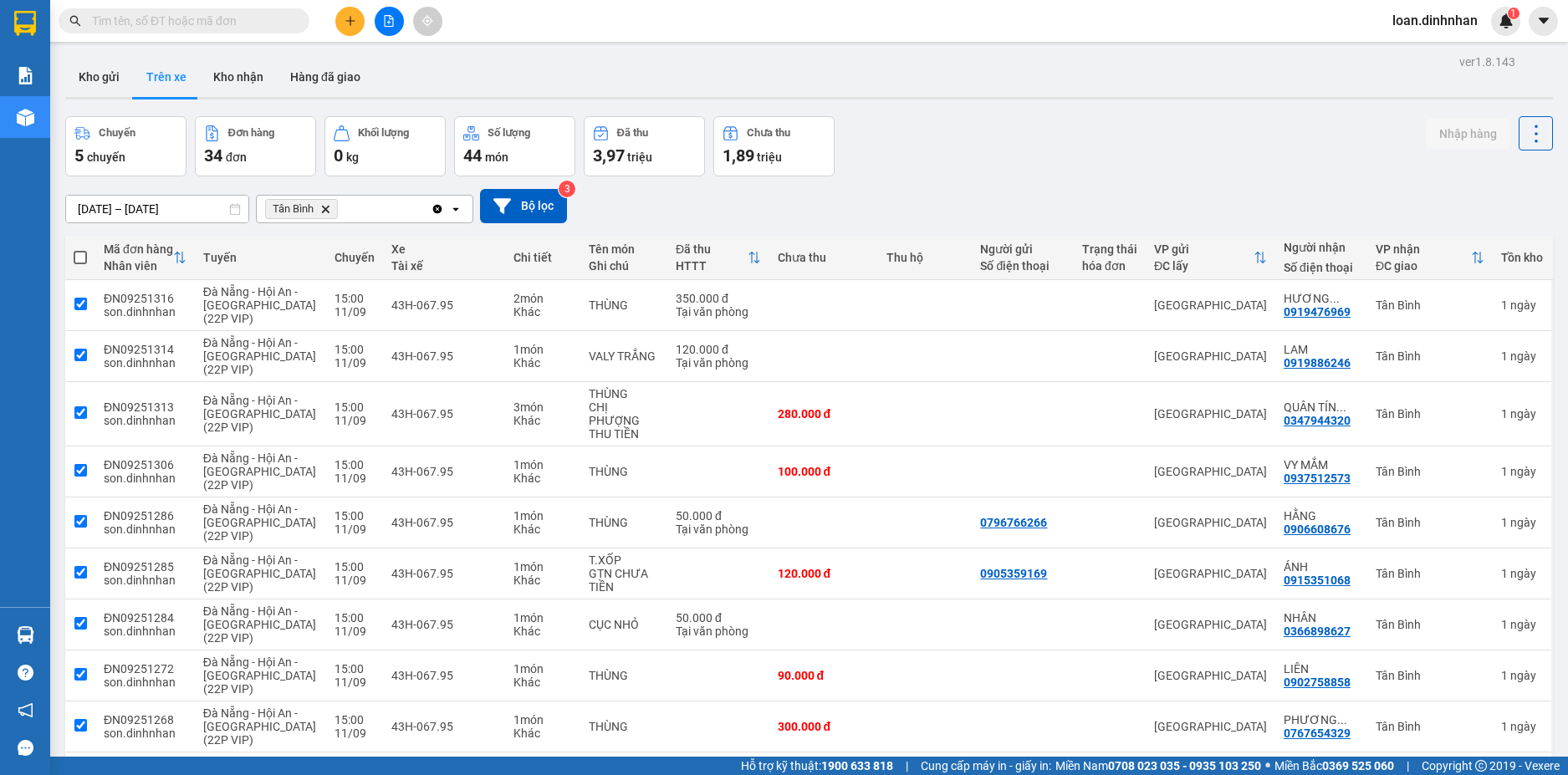
checkbox input "true"
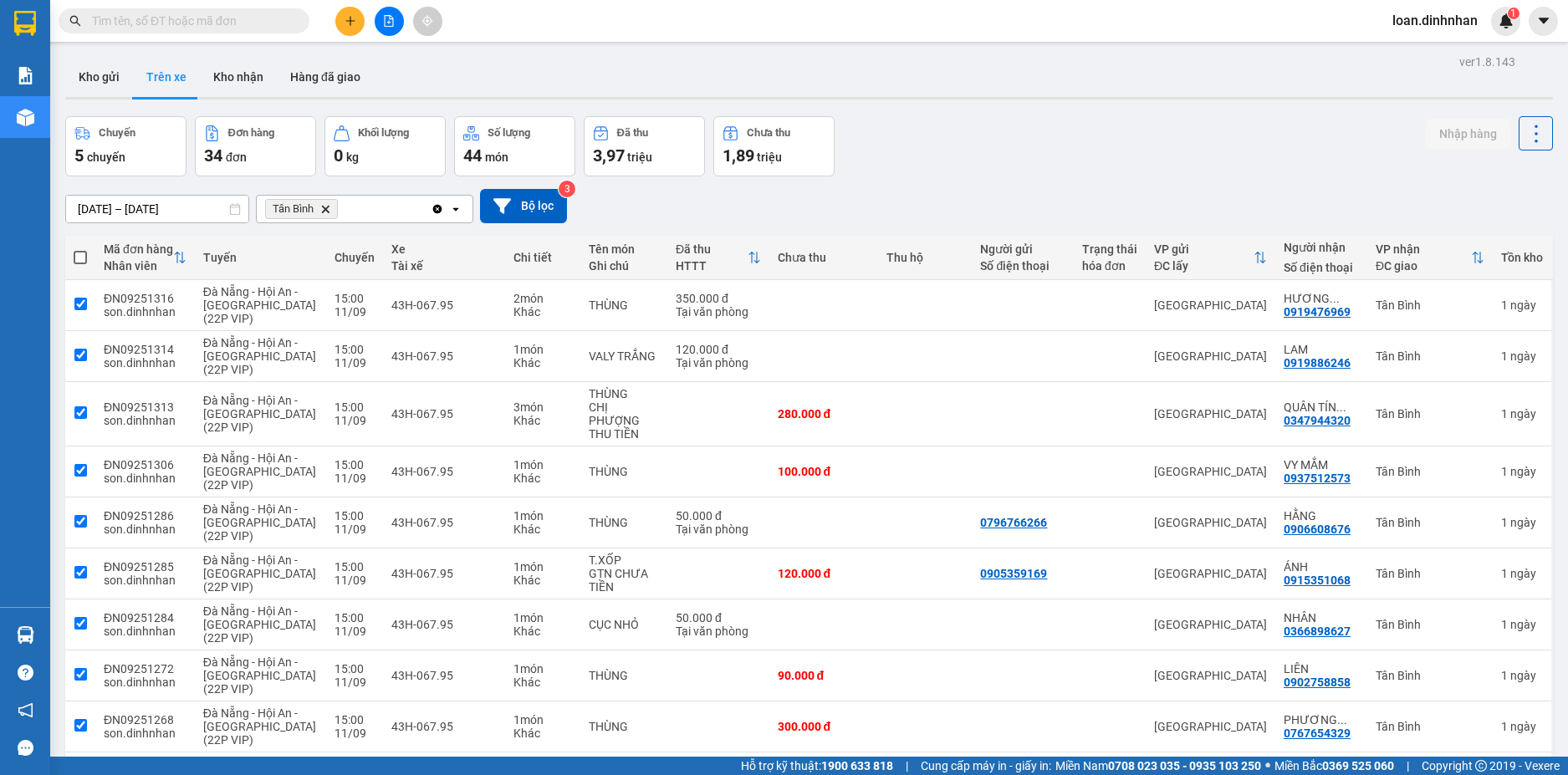
checkbox input "true"
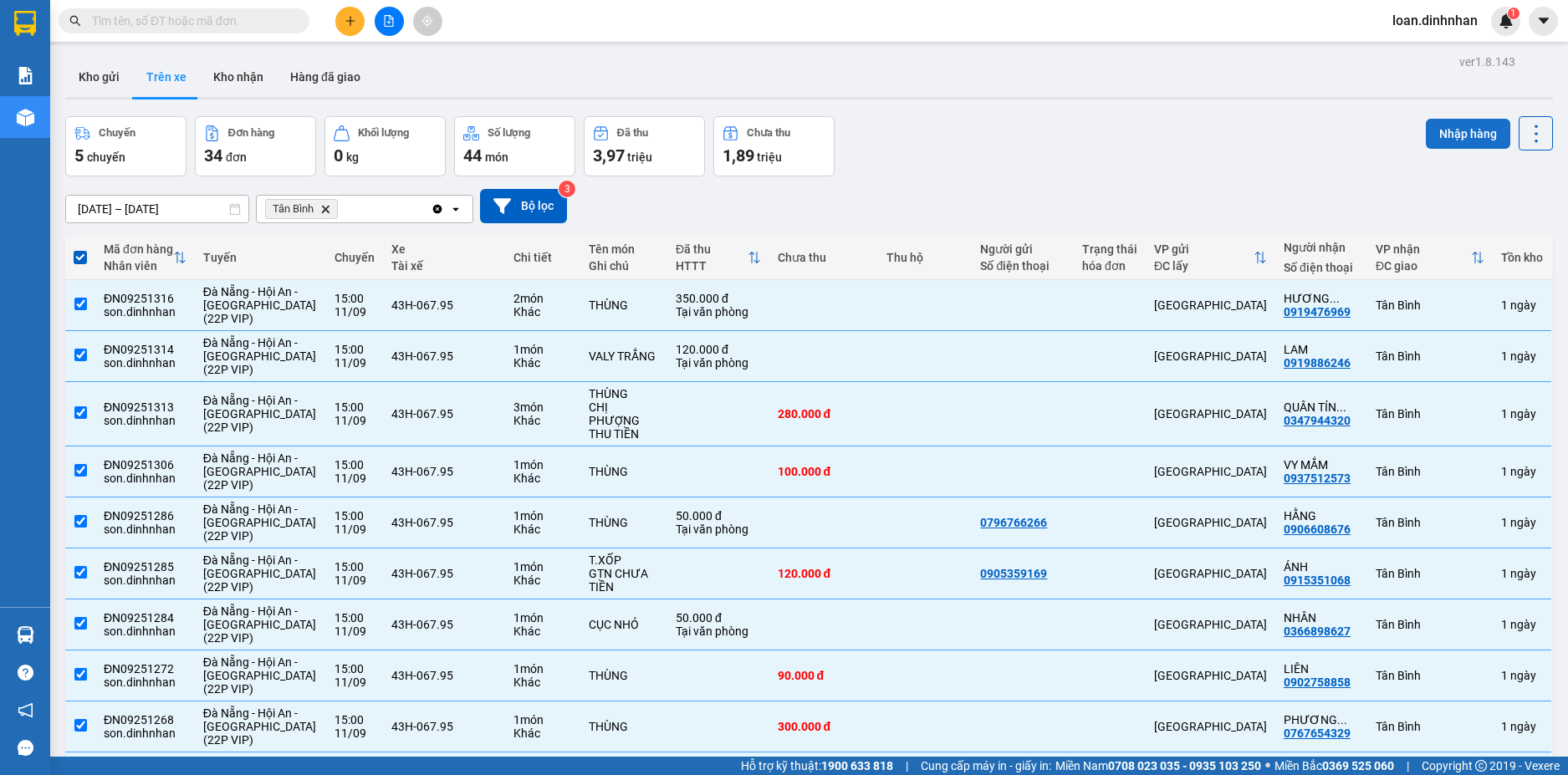
click at [1436, 146] on button "Nhập hàng" at bounding box center [1468, 134] width 85 height 30
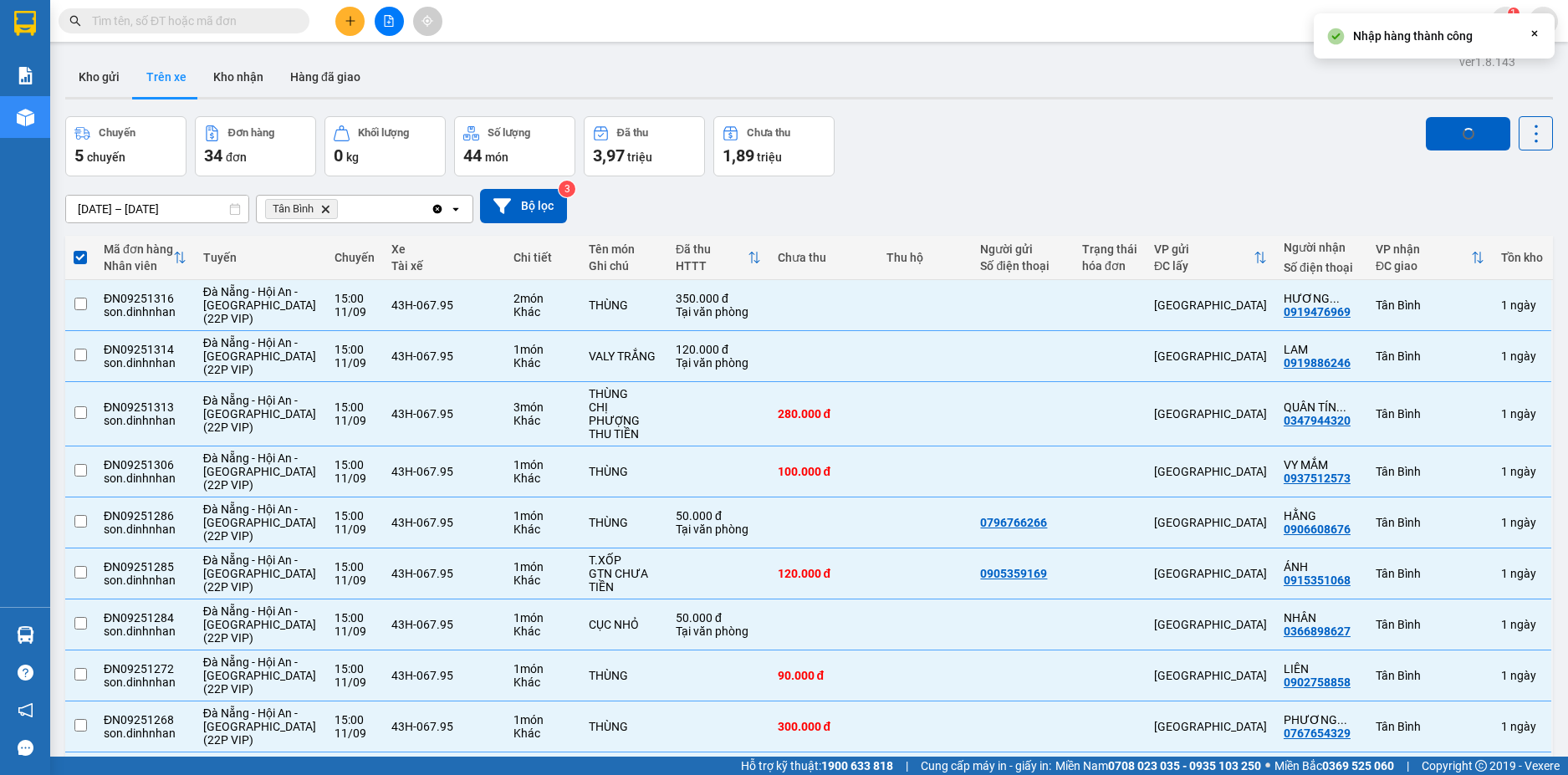
checkbox input "false"
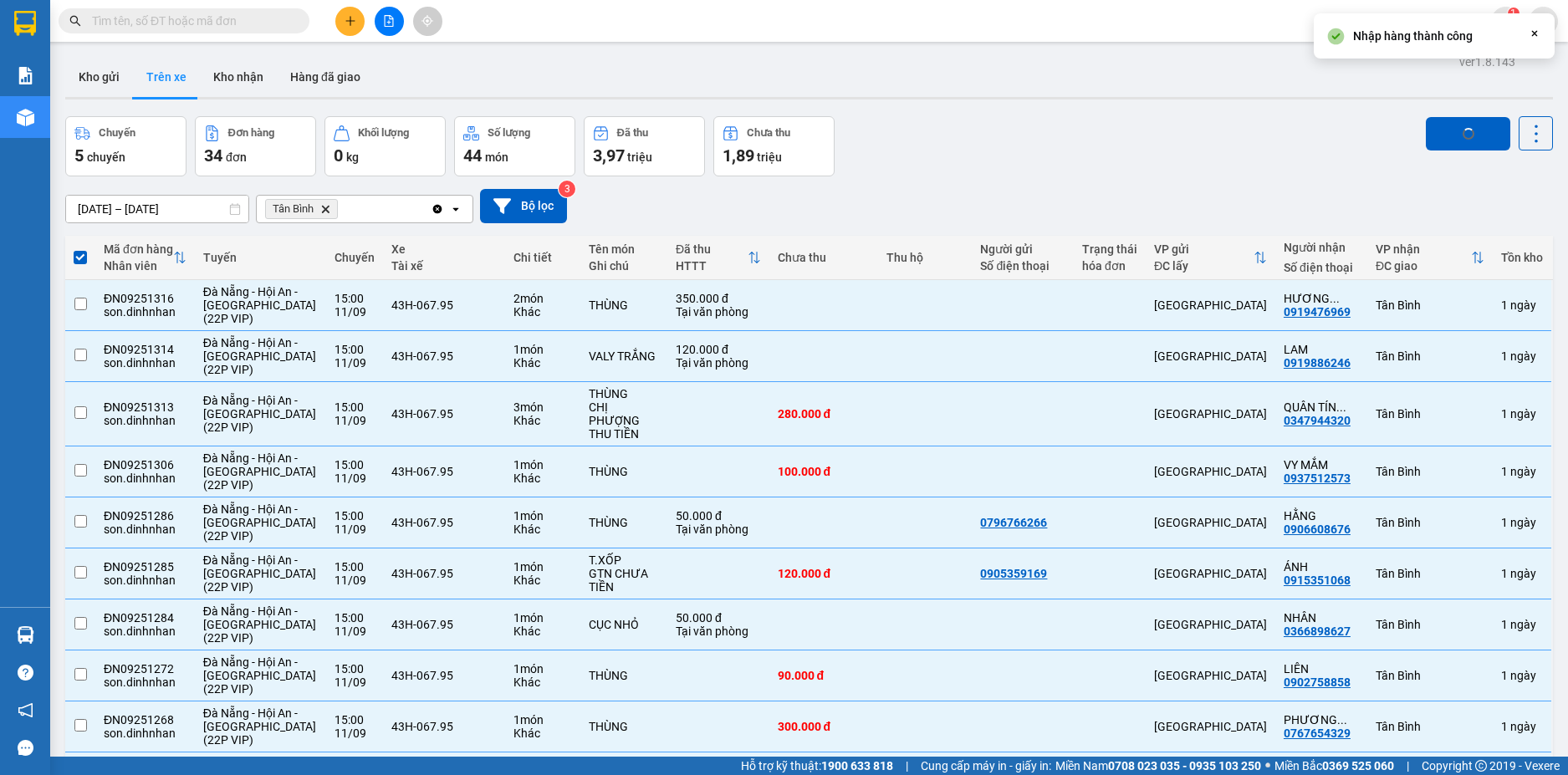
checkbox input "false"
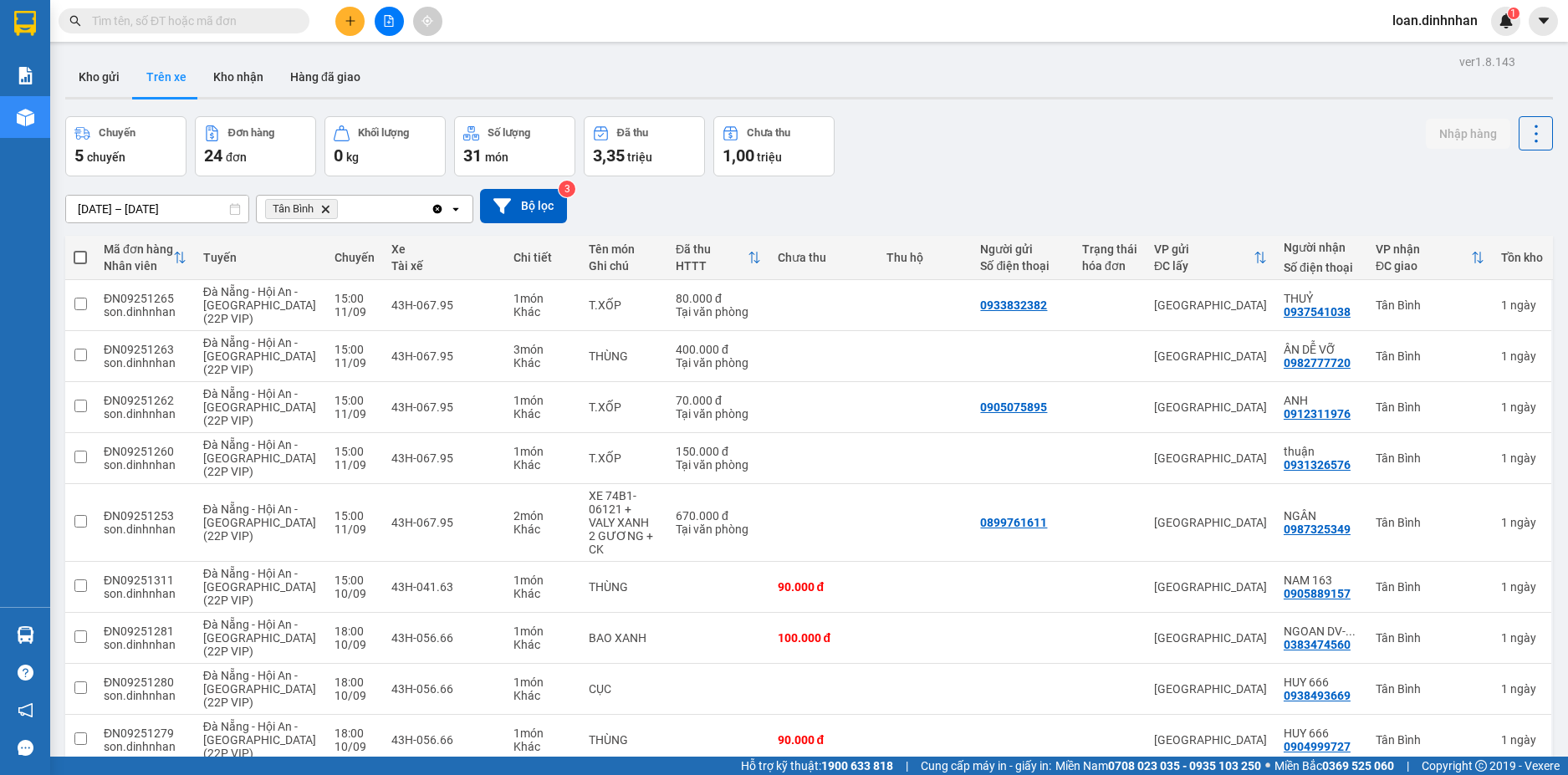
click at [82, 260] on span at bounding box center [81, 257] width 14 height 14
click at [80, 250] on input "checkbox" at bounding box center [80, 250] width 0 height 0
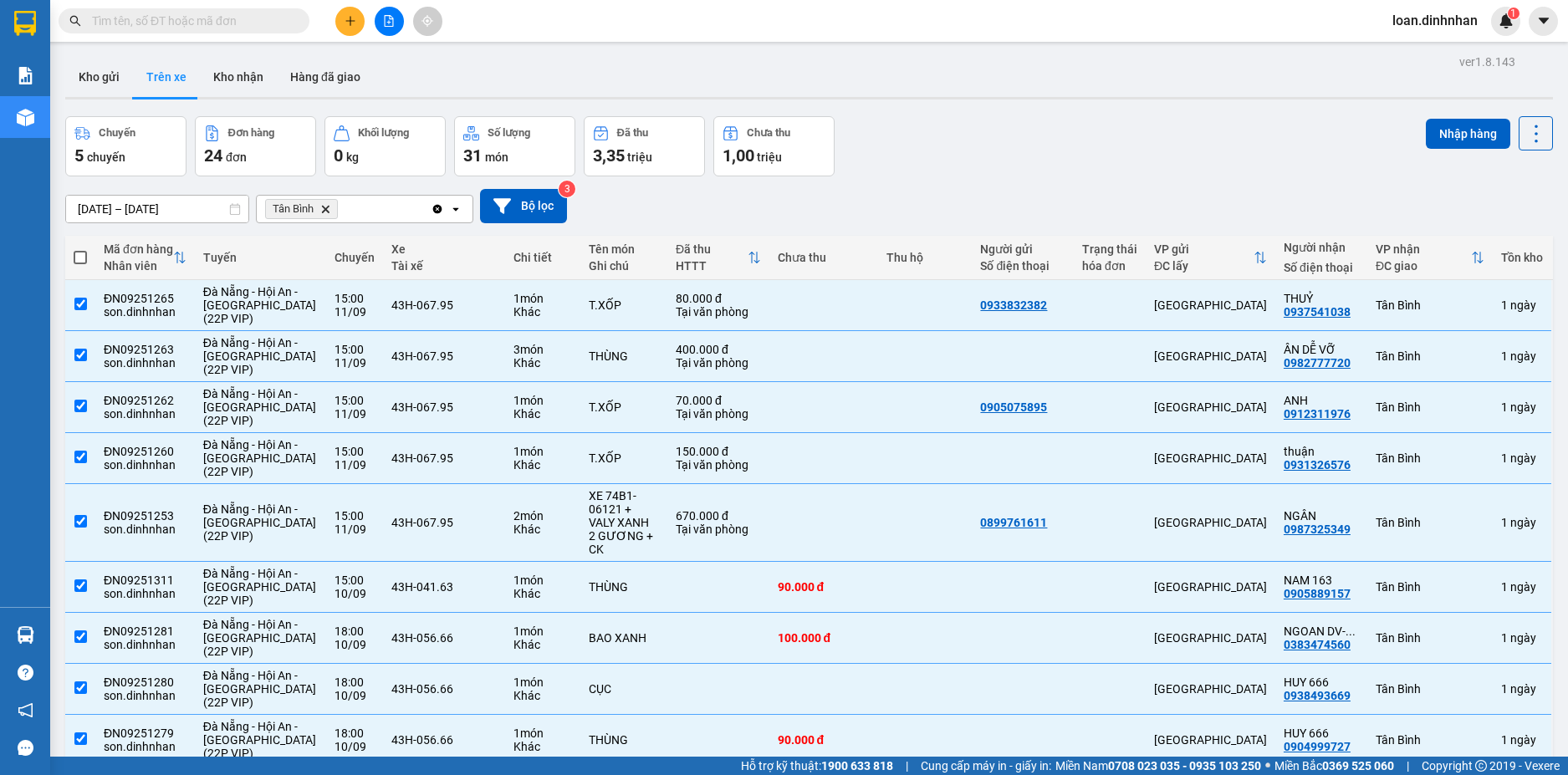
checkbox input "true"
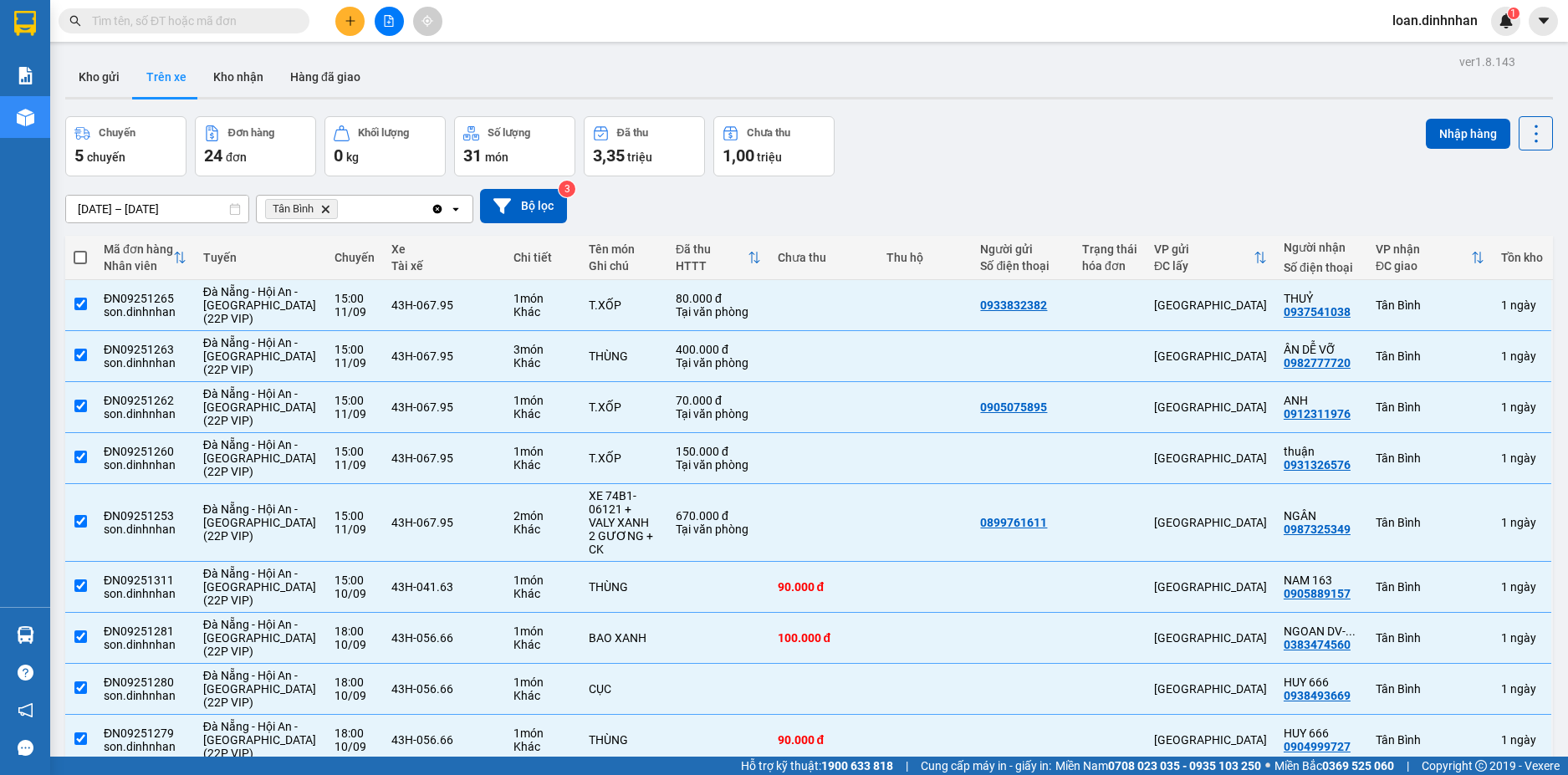
checkbox input "true"
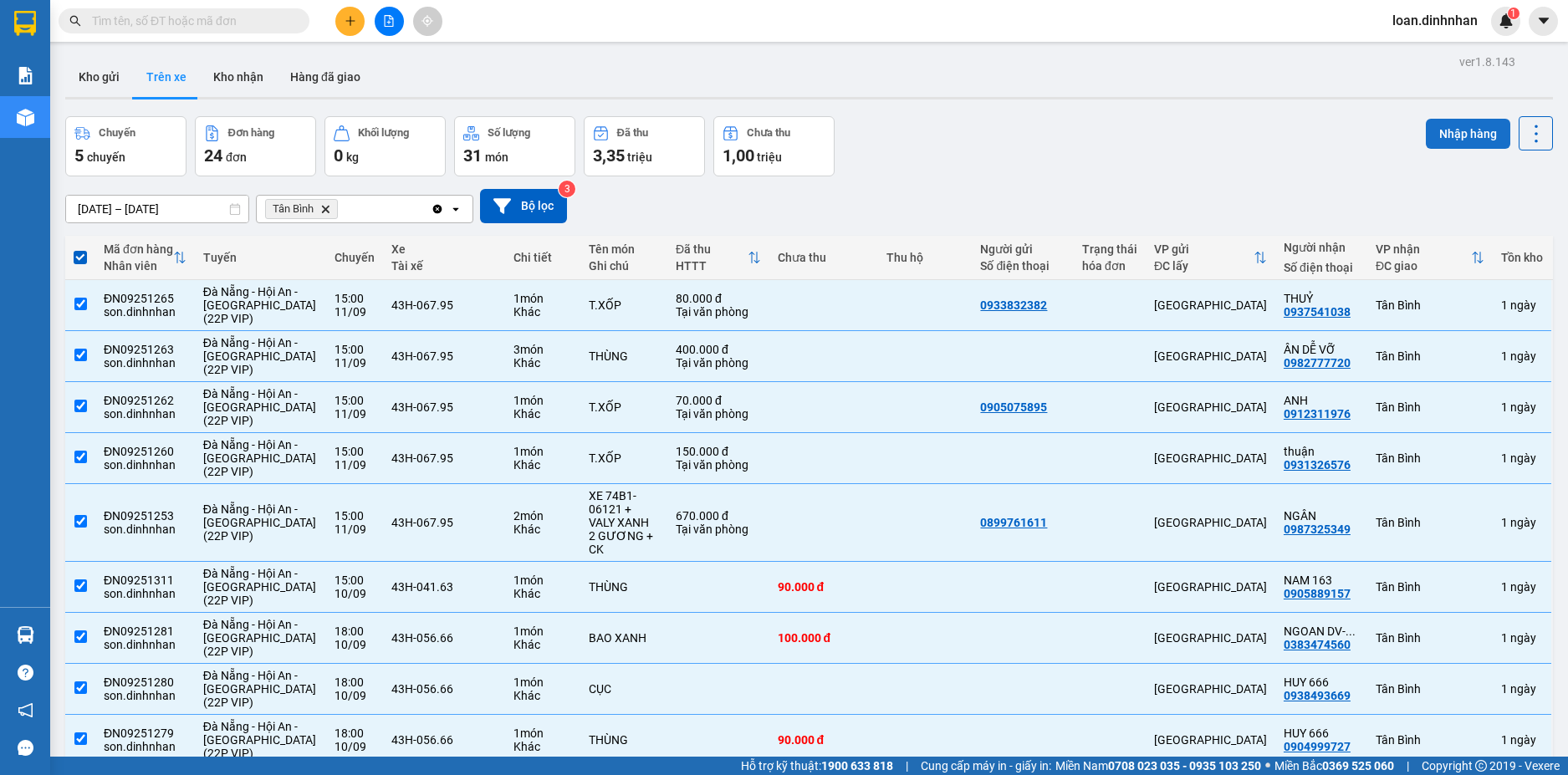
click at [1465, 136] on button "Nhập hàng" at bounding box center [1468, 134] width 85 height 30
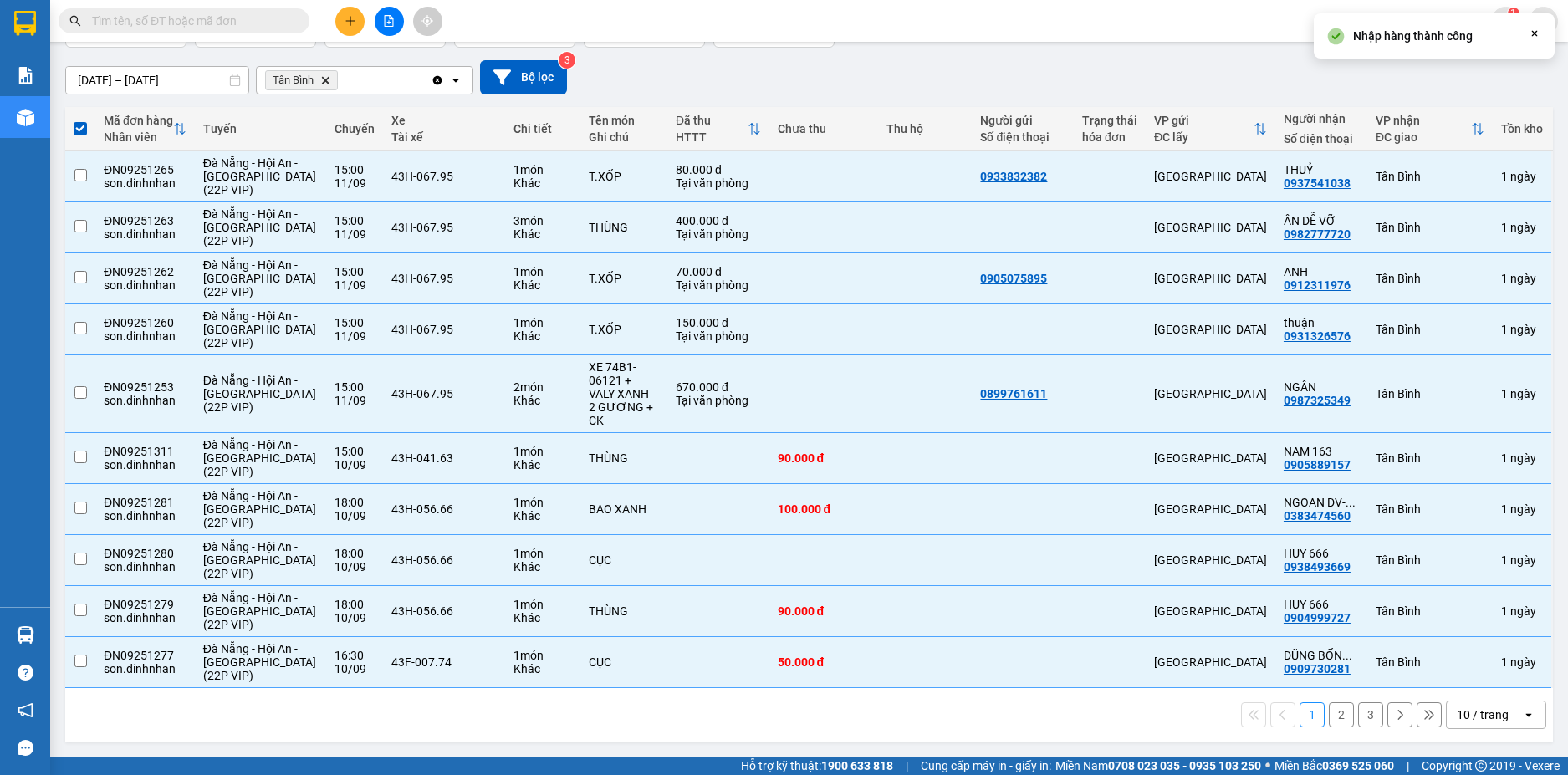
checkbox input "false"
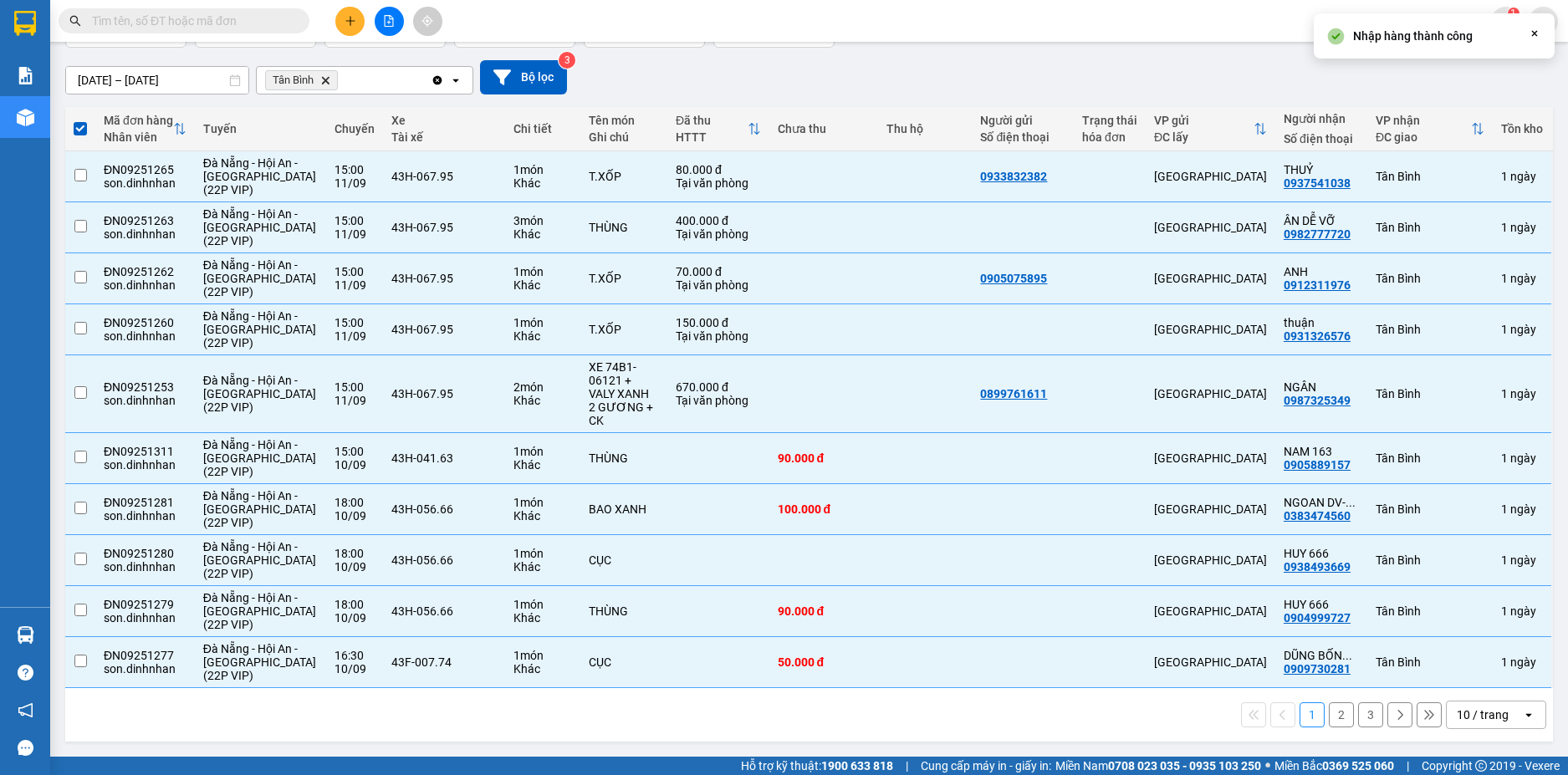
checkbox input "false"
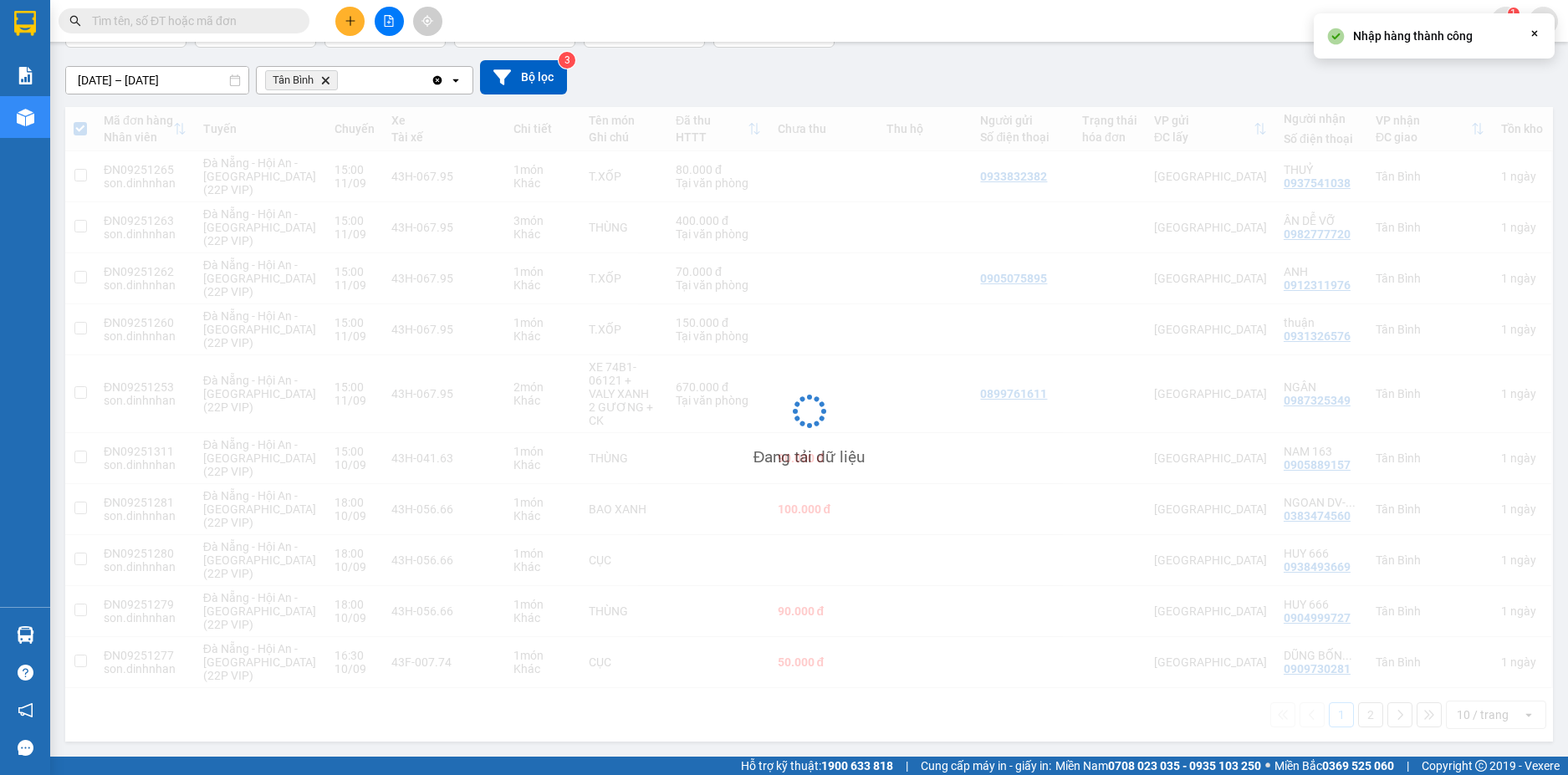
scroll to position [43, 0]
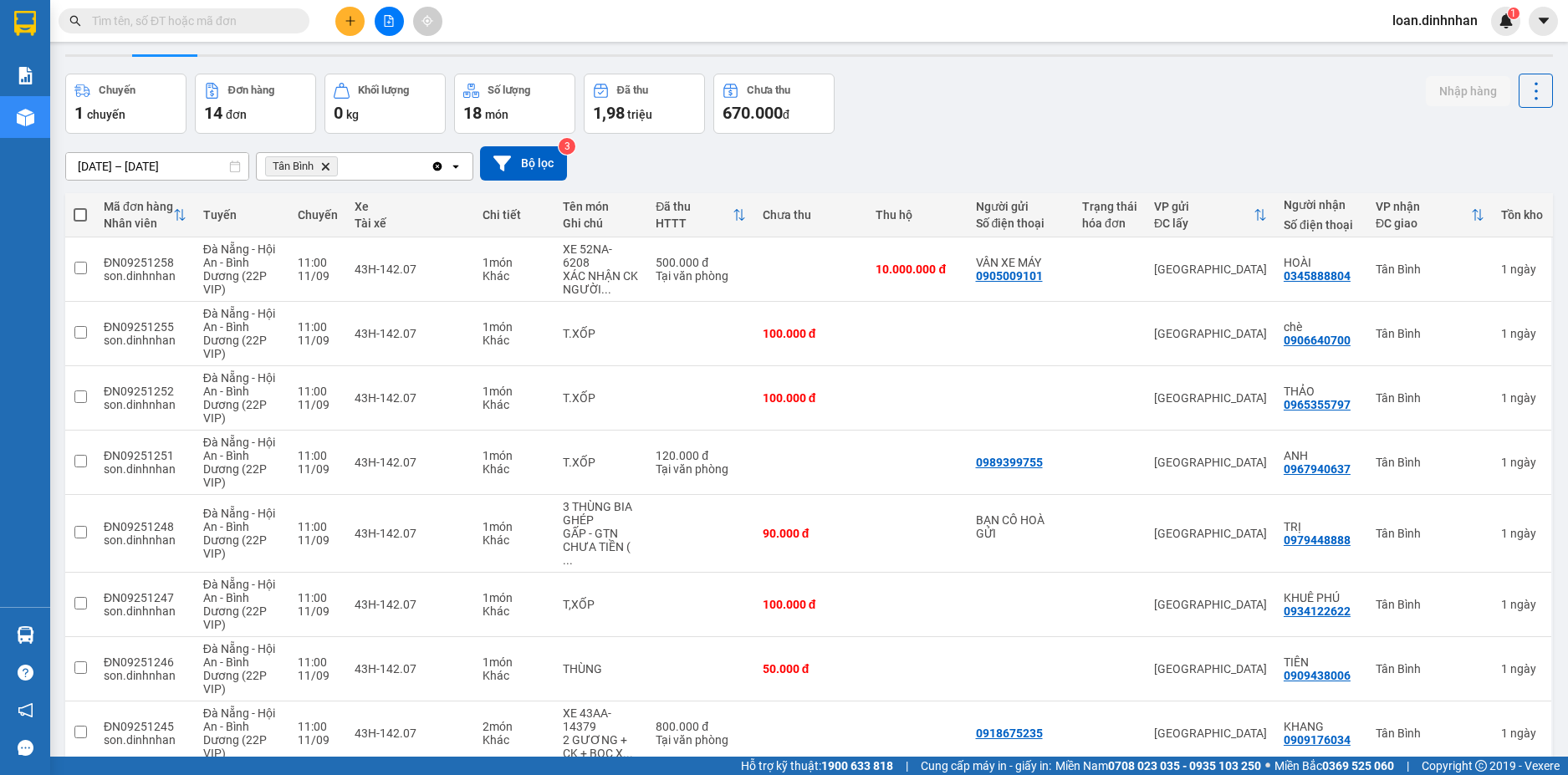
click at [80, 211] on span at bounding box center [81, 215] width 14 height 14
click at [80, 207] on input "checkbox" at bounding box center [80, 207] width 0 height 0
checkbox input "true"
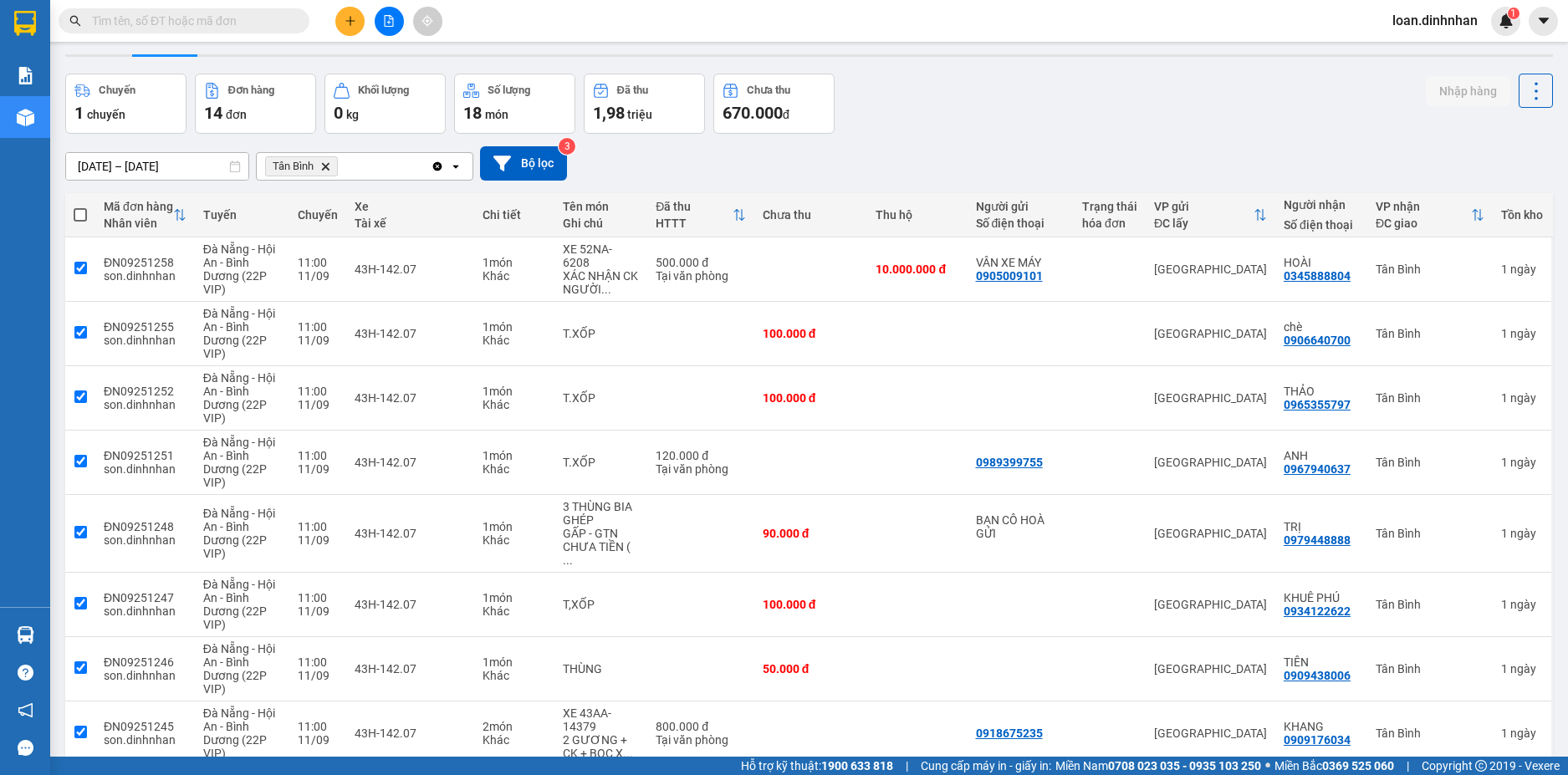
checkbox input "true"
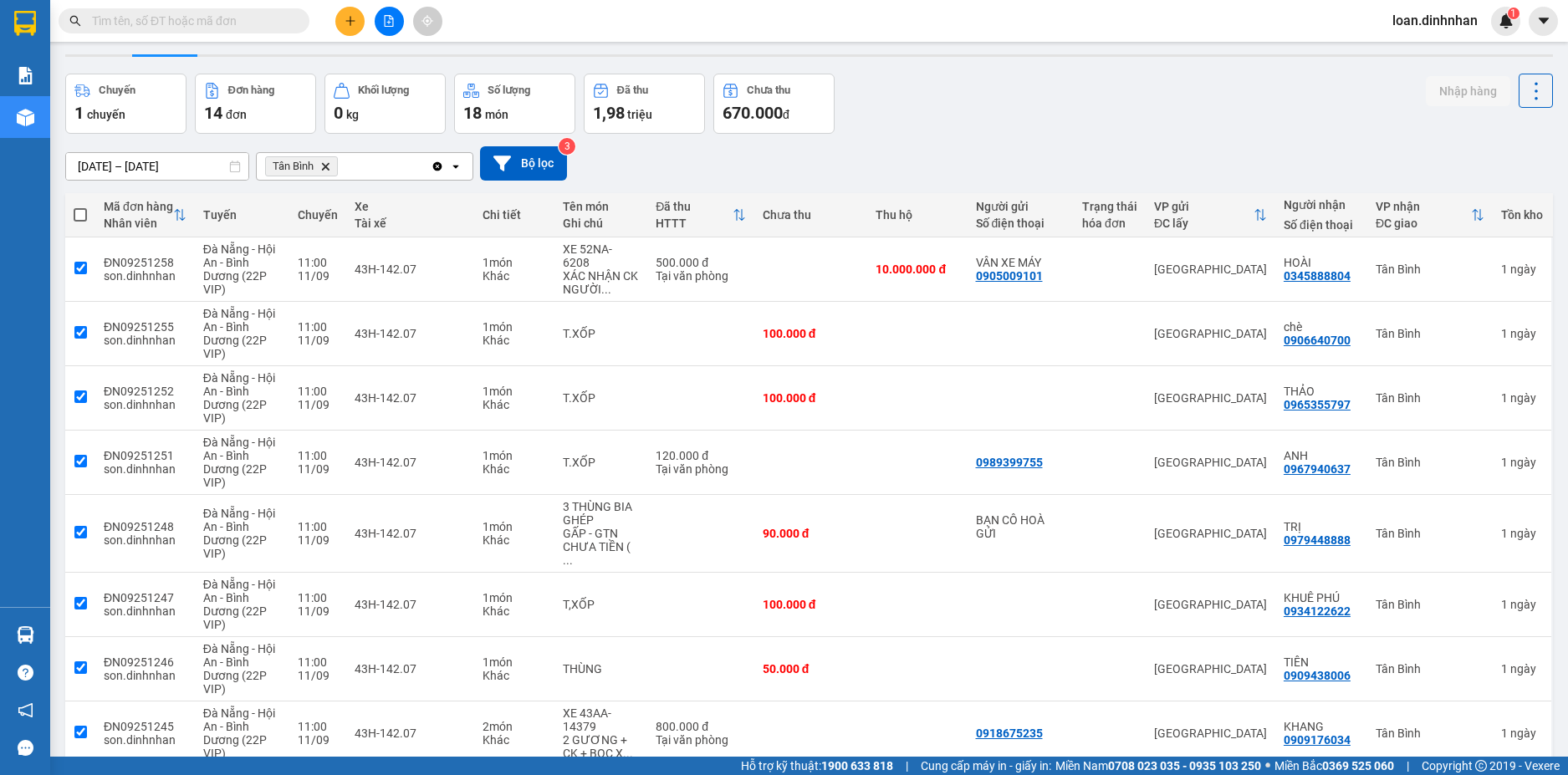
checkbox input "true"
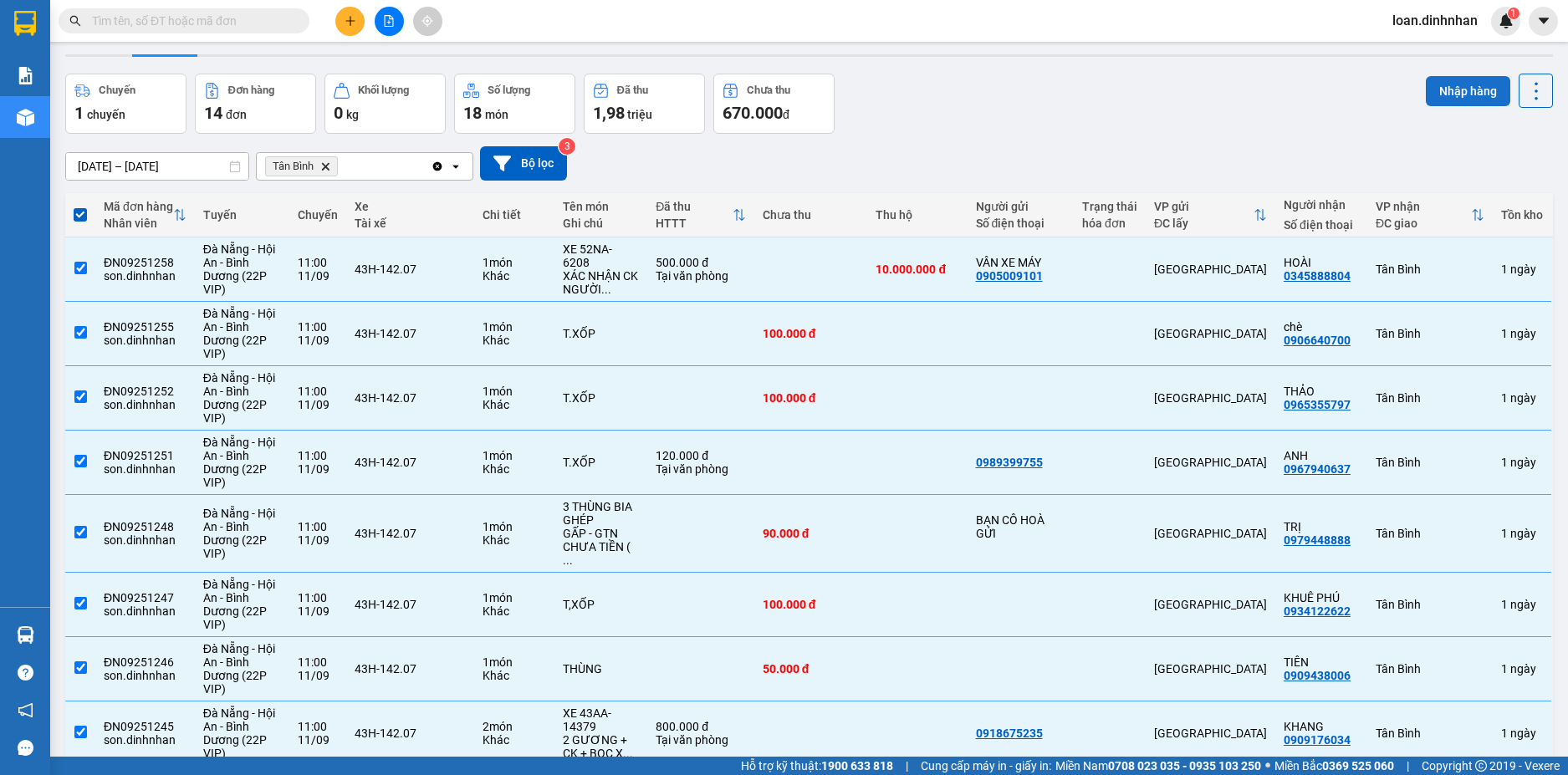
click at [1465, 84] on button "Nhập hàng" at bounding box center [1468, 91] width 85 height 30
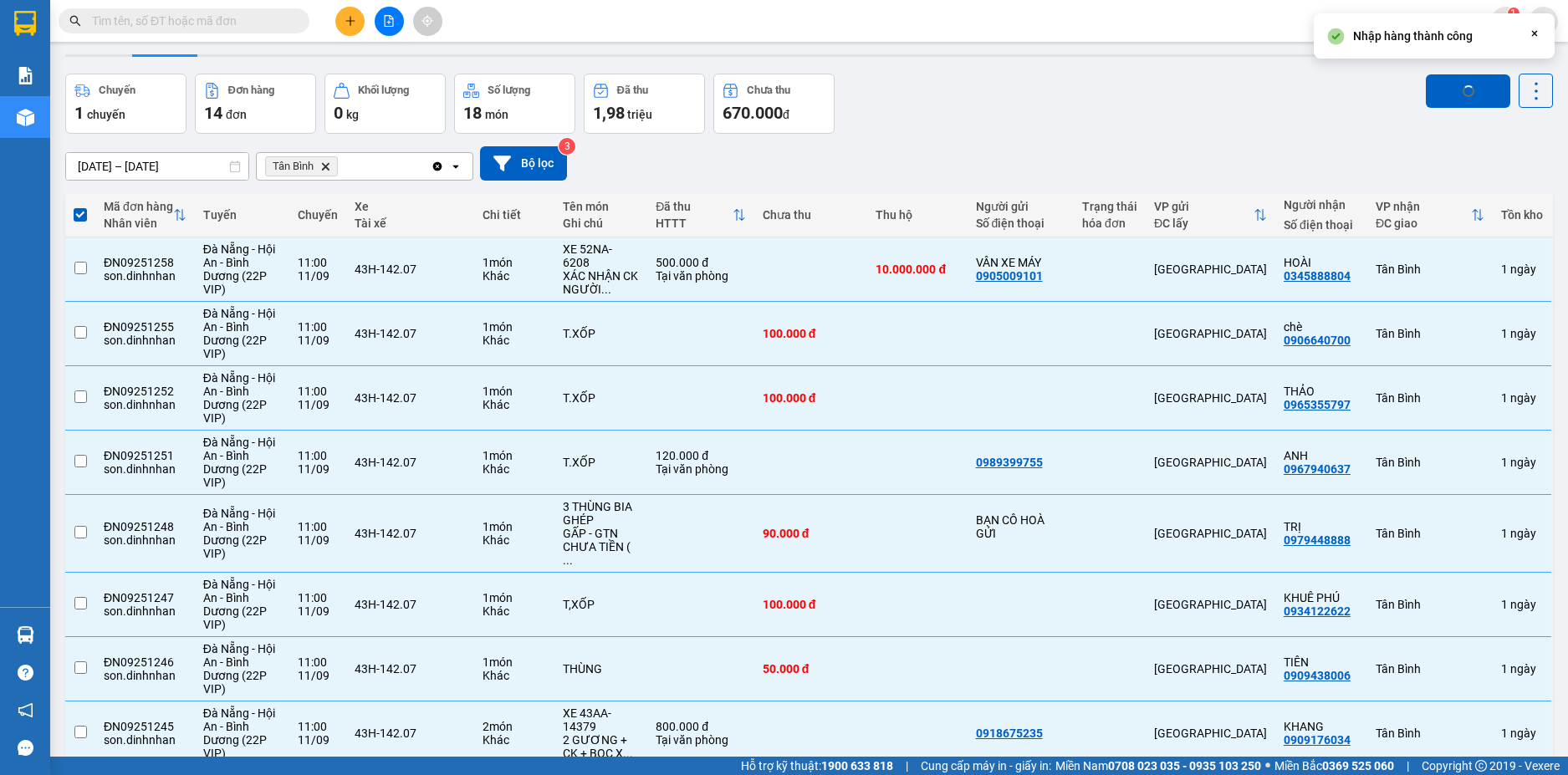
checkbox input "false"
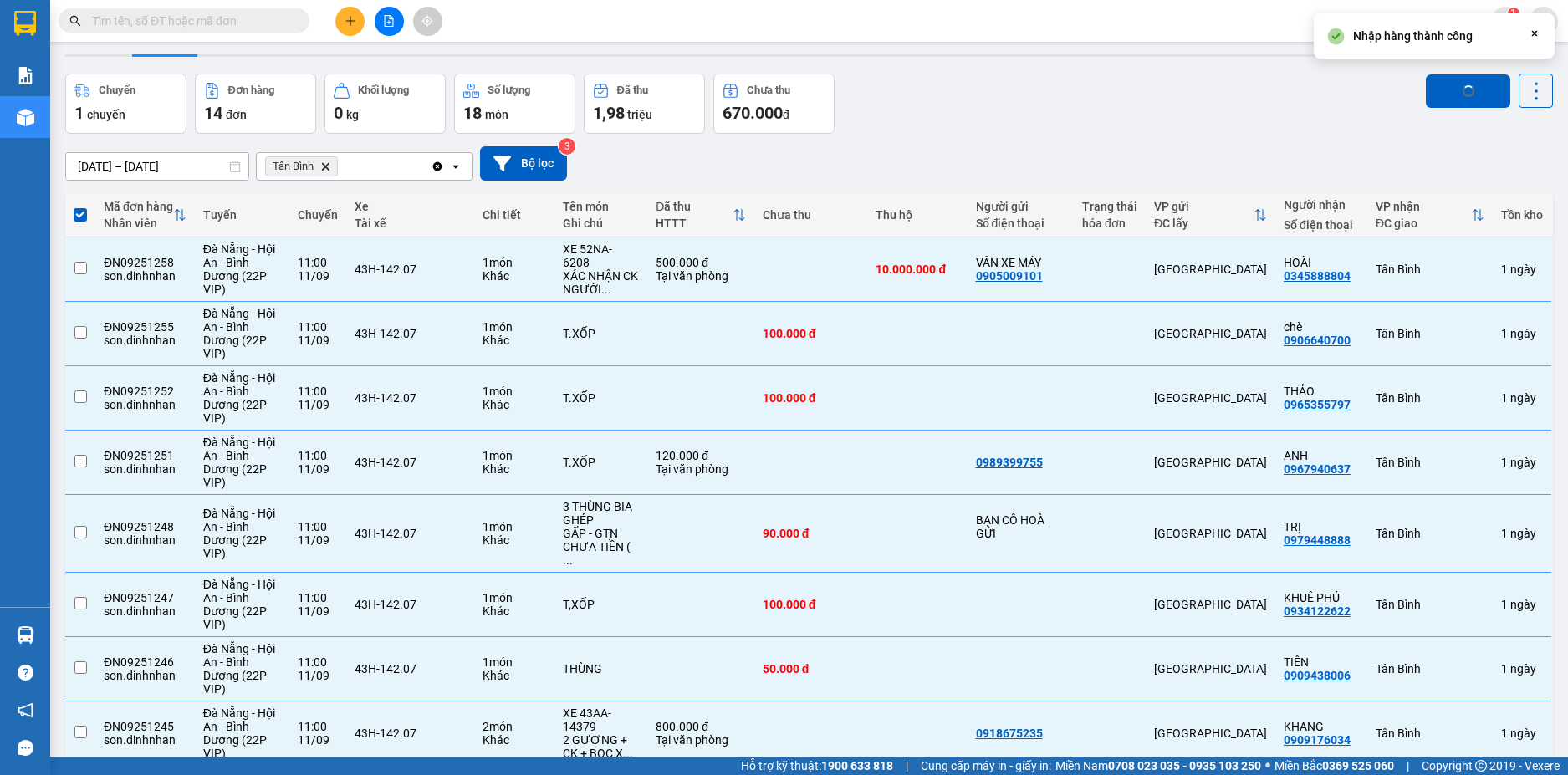
checkbox input "false"
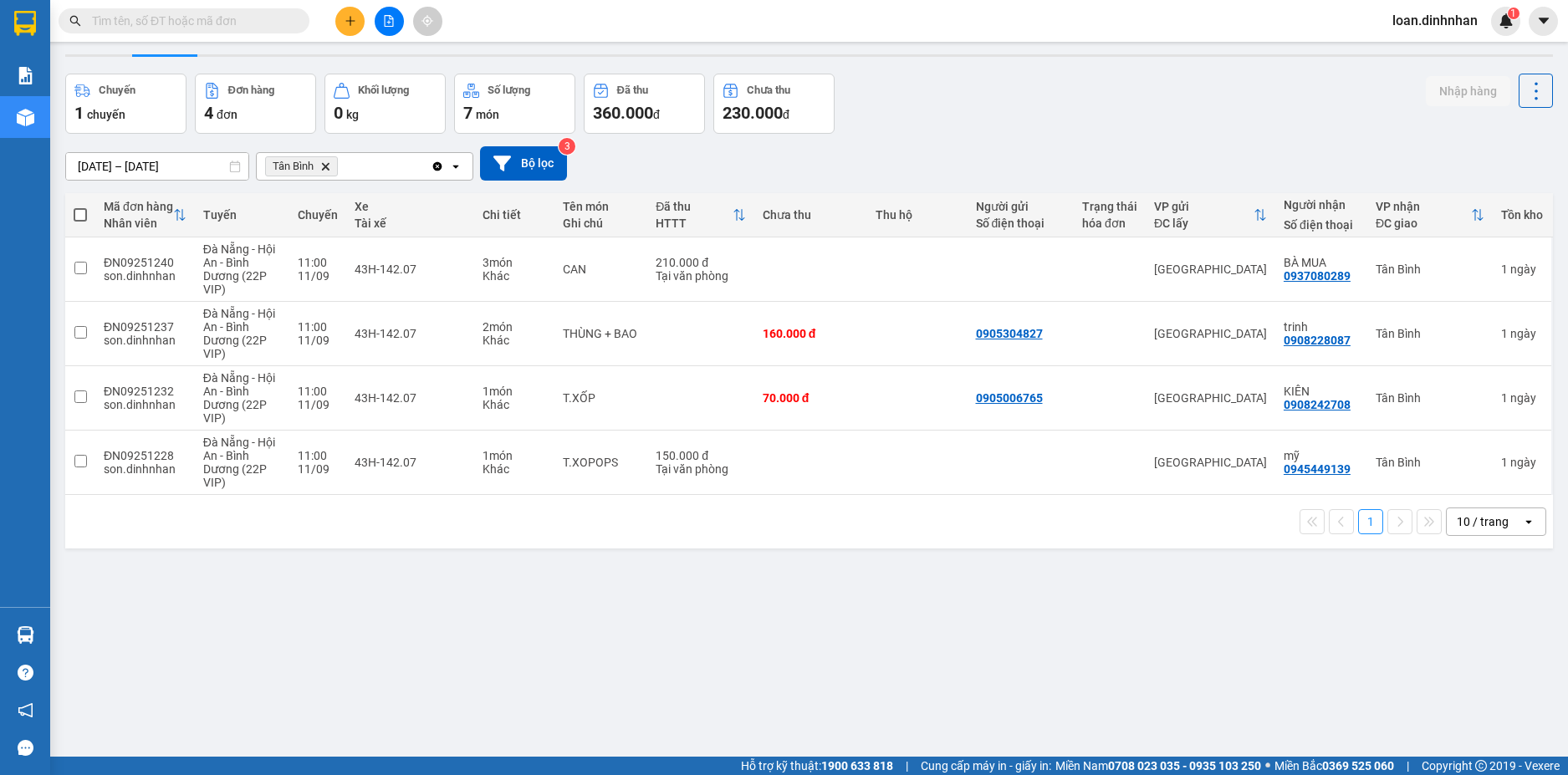
click at [77, 215] on span at bounding box center [81, 215] width 14 height 14
click at [80, 207] on input "checkbox" at bounding box center [80, 207] width 0 height 0
checkbox input "true"
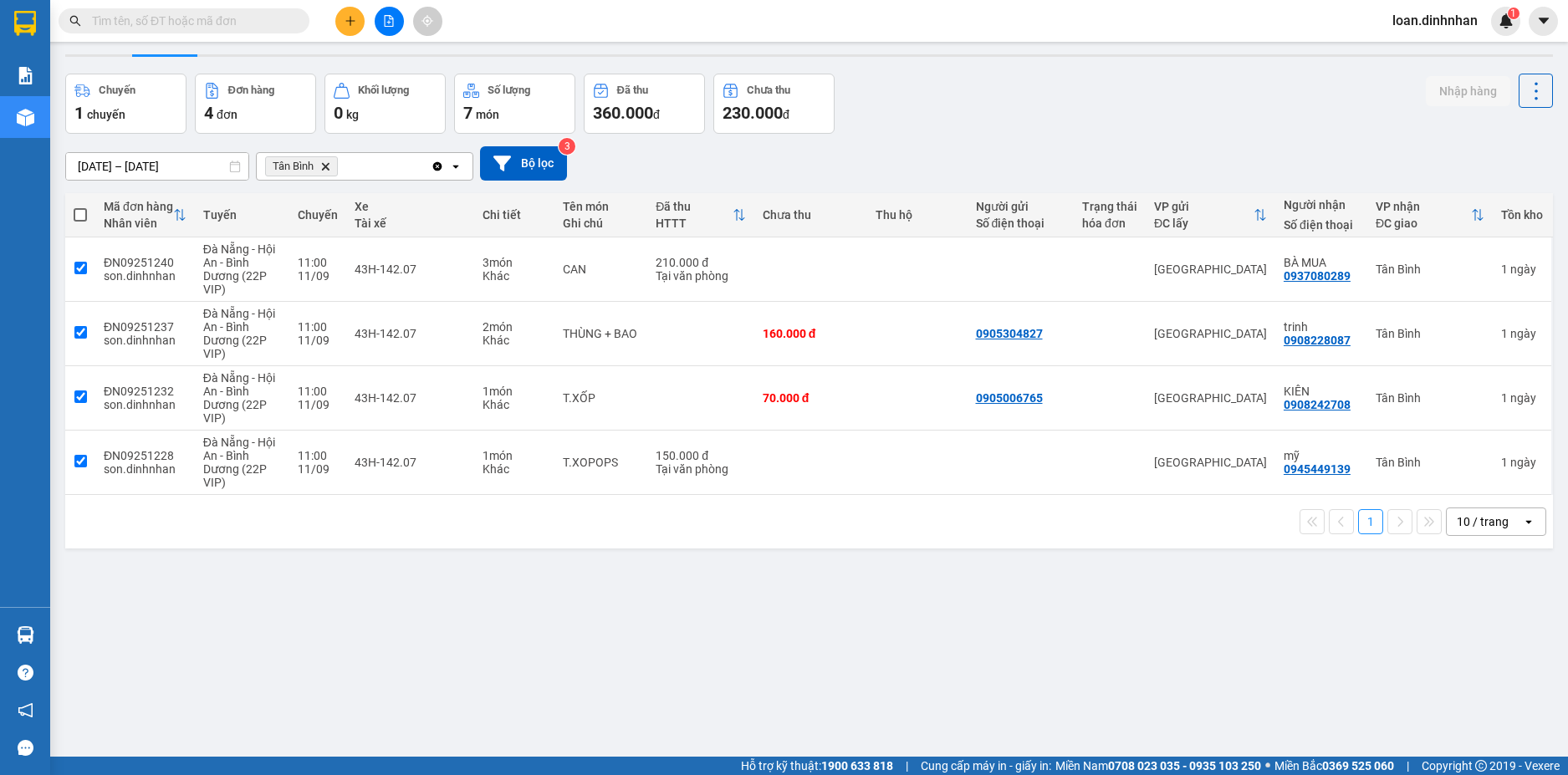
checkbox input "true"
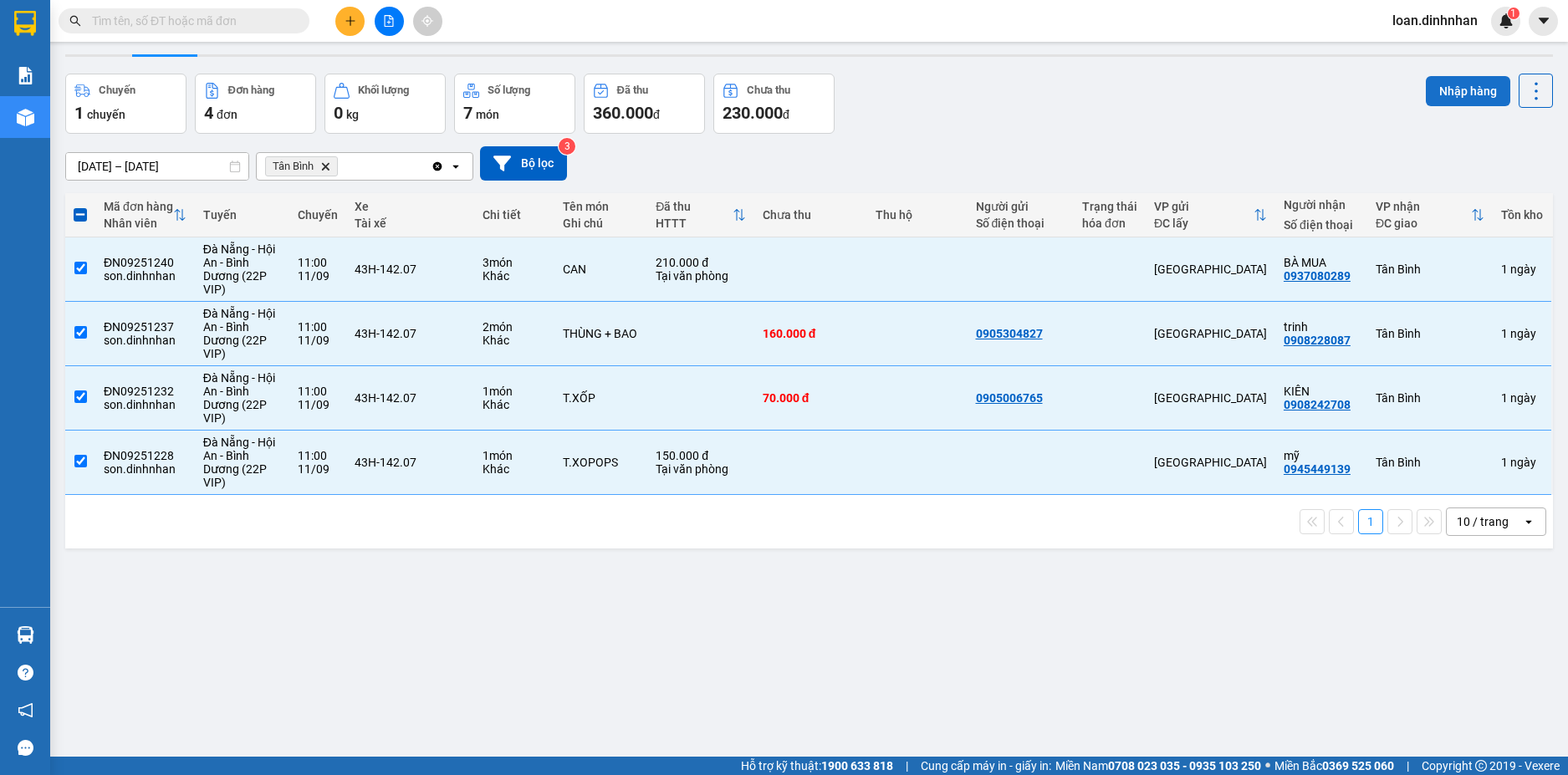
click at [1465, 97] on button "Nhập hàng" at bounding box center [1468, 91] width 85 height 30
checkbox input "false"
